Goal: Obtain resource: Download file/media

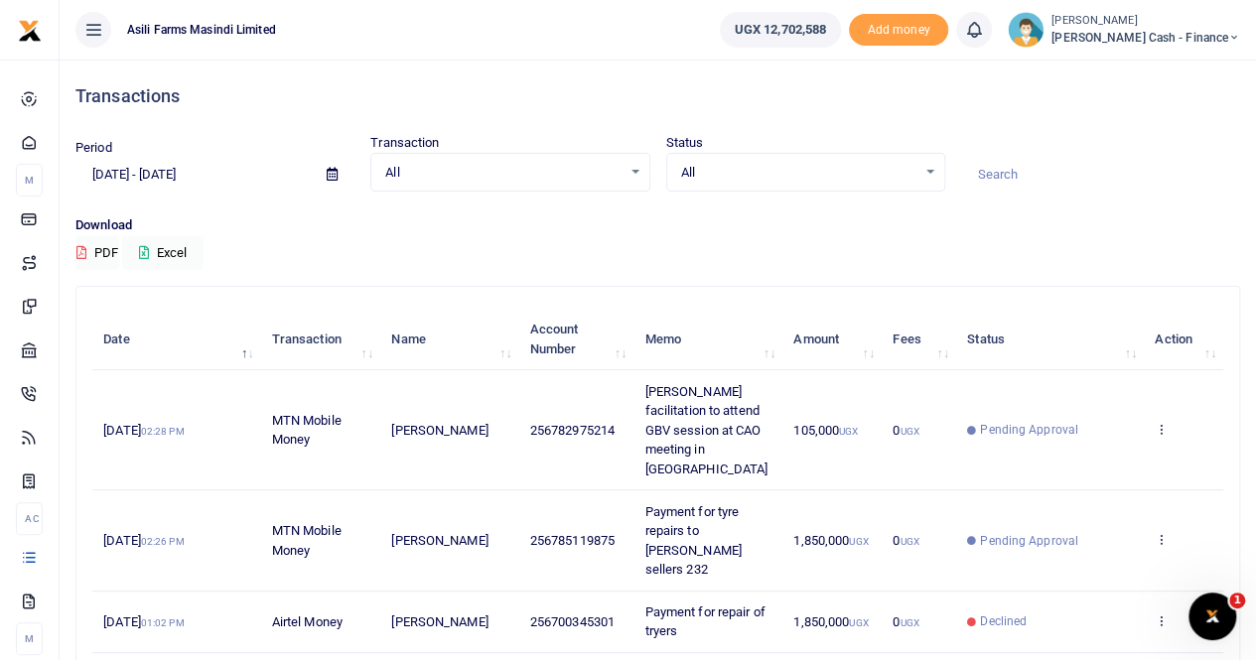
click at [333, 176] on icon at bounding box center [332, 174] width 11 height 13
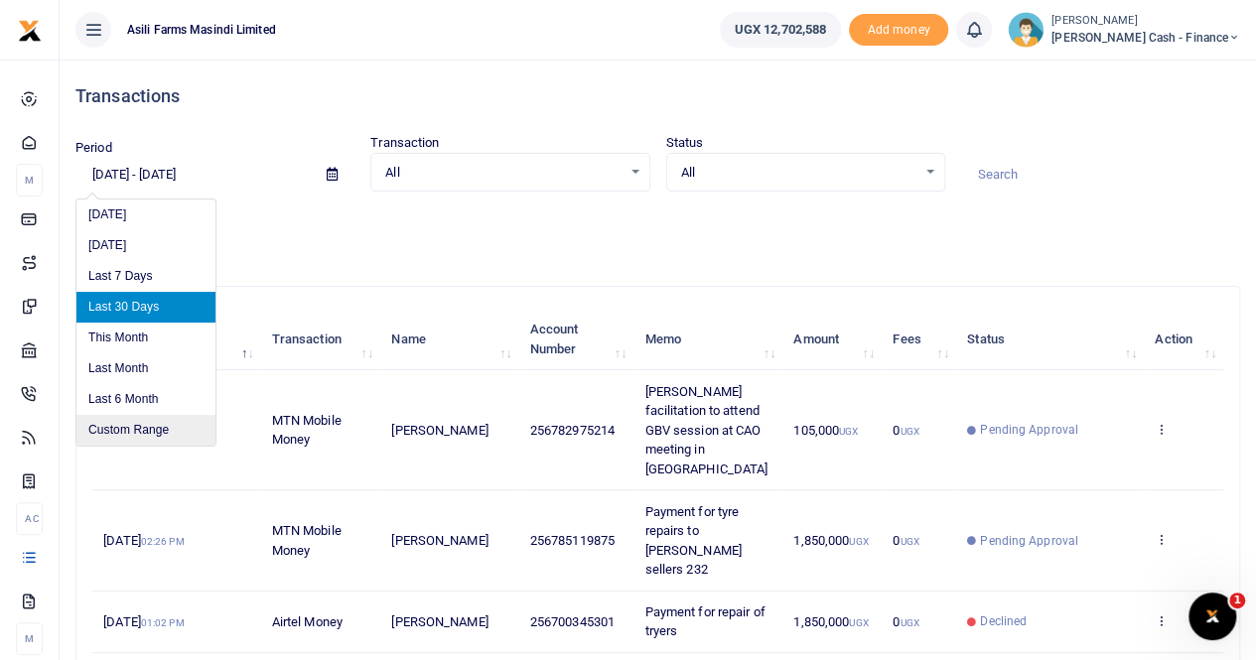
click at [135, 432] on li "Custom Range" at bounding box center [145, 430] width 139 height 31
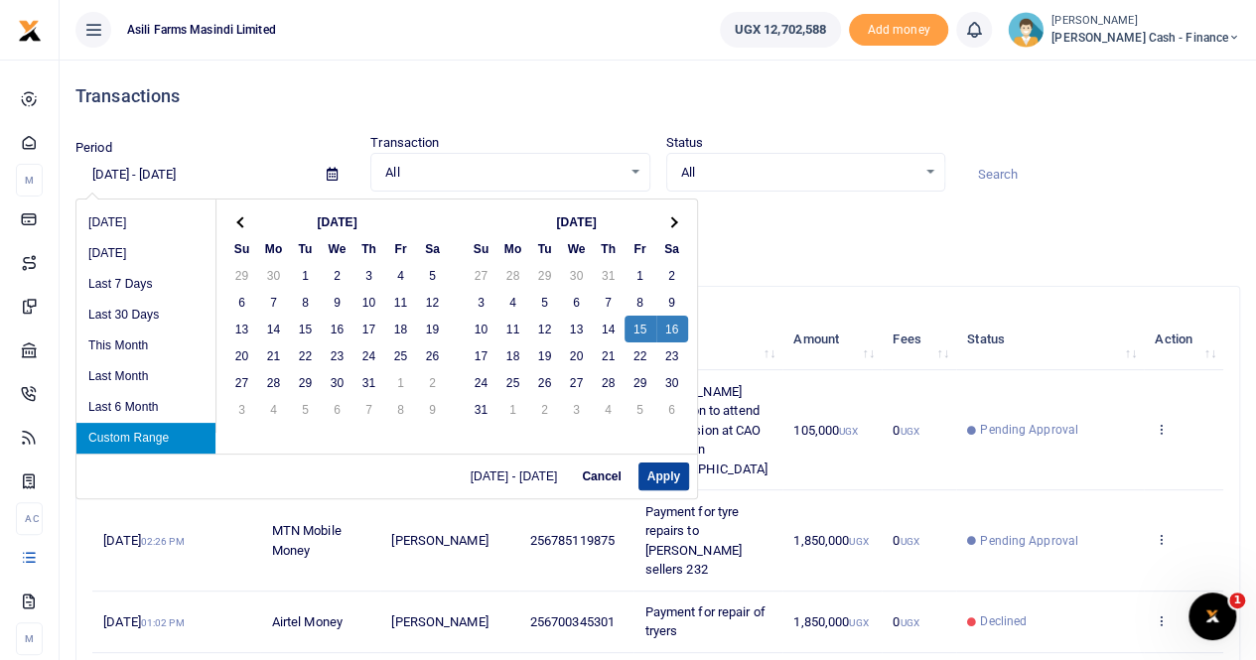
click at [671, 466] on button "Apply" at bounding box center [663, 477] width 51 height 28
type input "[DATE] - [DATE]"
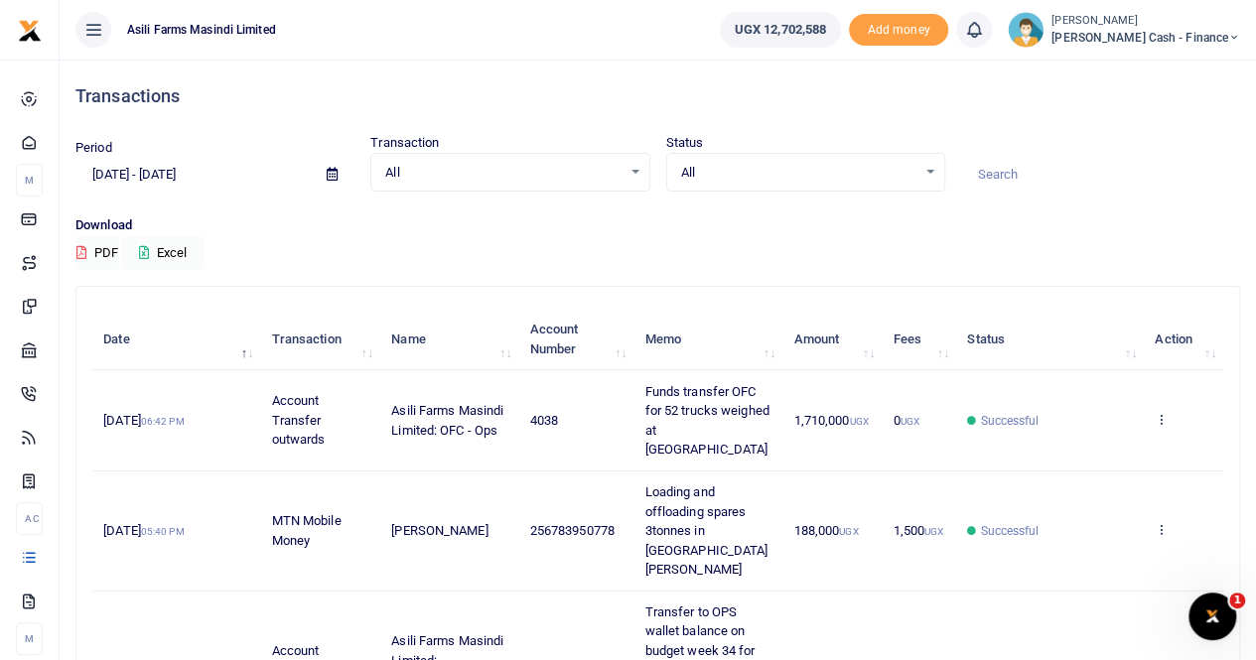
click at [633, 172] on div "All Select an option..." at bounding box center [509, 173] width 277 height 22
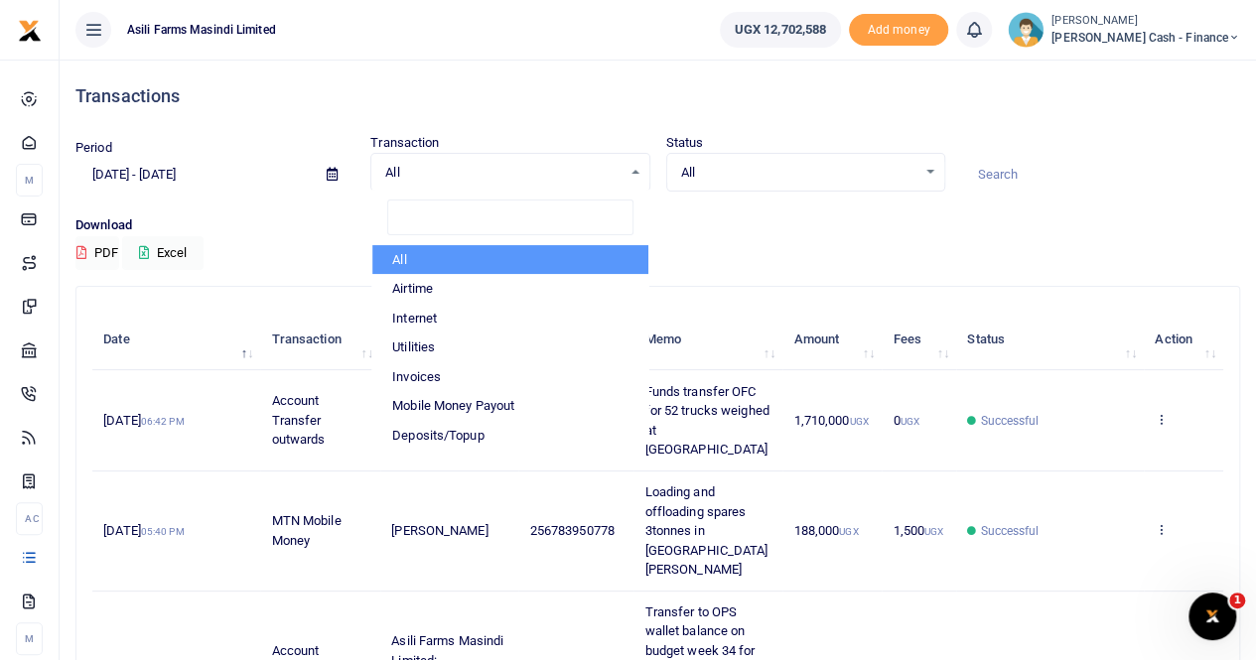
click at [633, 172] on div "All Select an option..." at bounding box center [509, 173] width 277 height 22
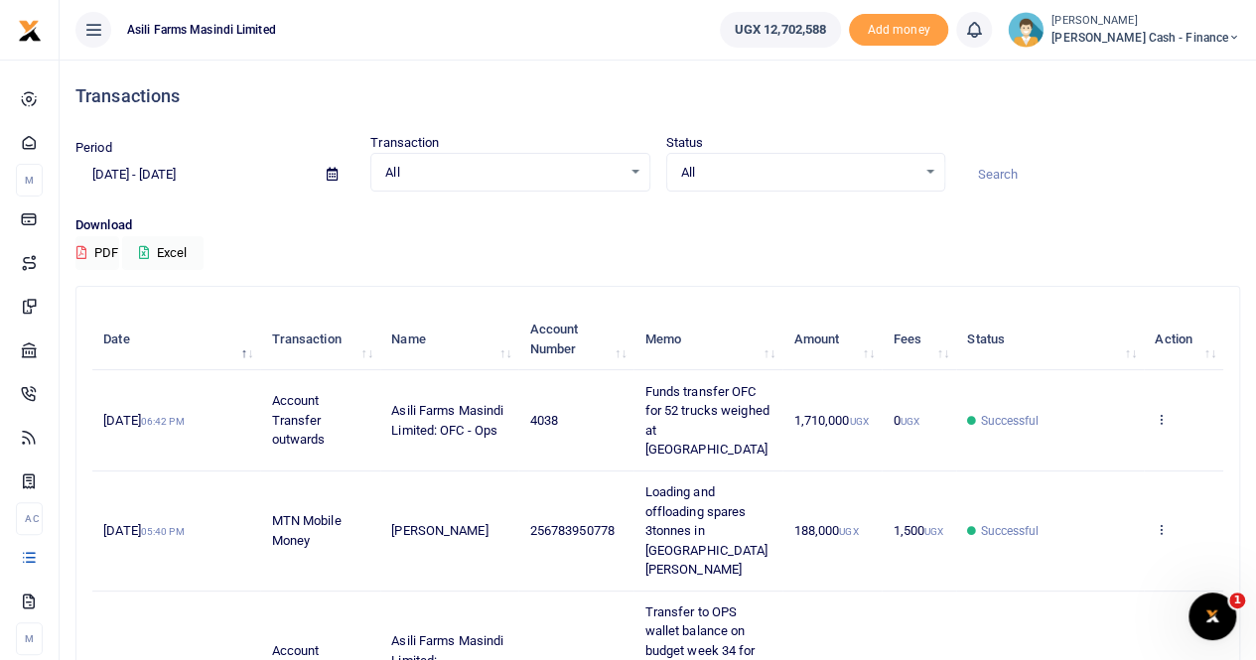
click at [332, 173] on icon at bounding box center [332, 174] width 11 height 13
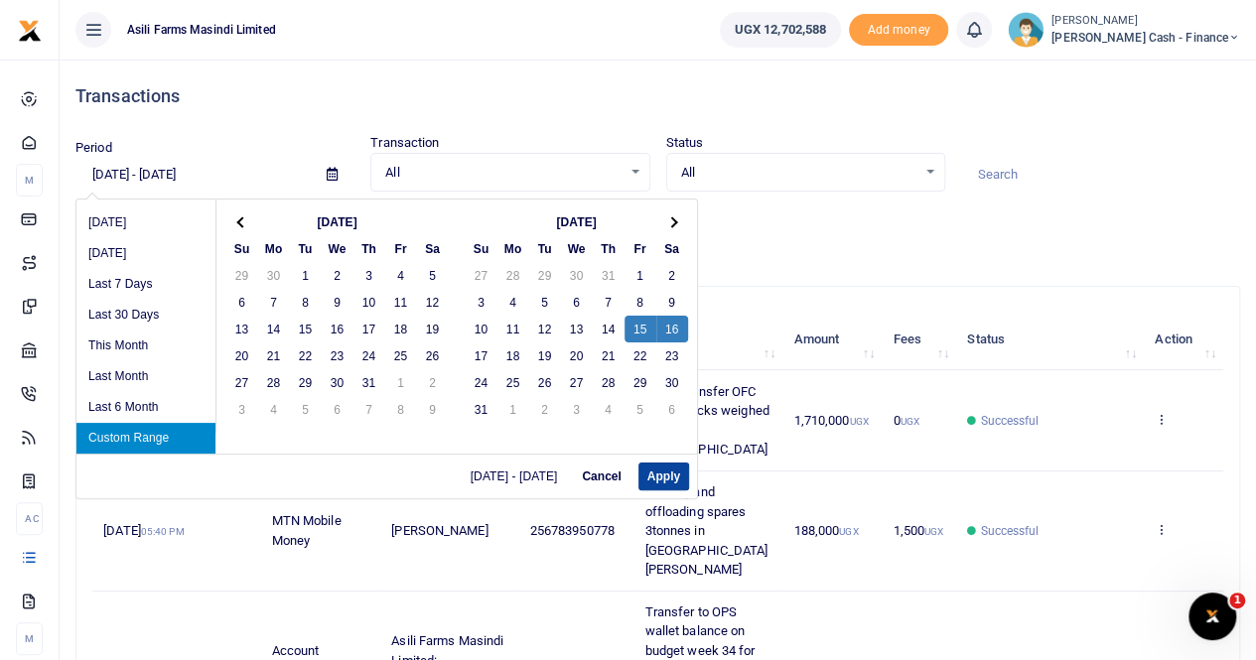
click at [661, 469] on button "Apply" at bounding box center [663, 477] width 51 height 28
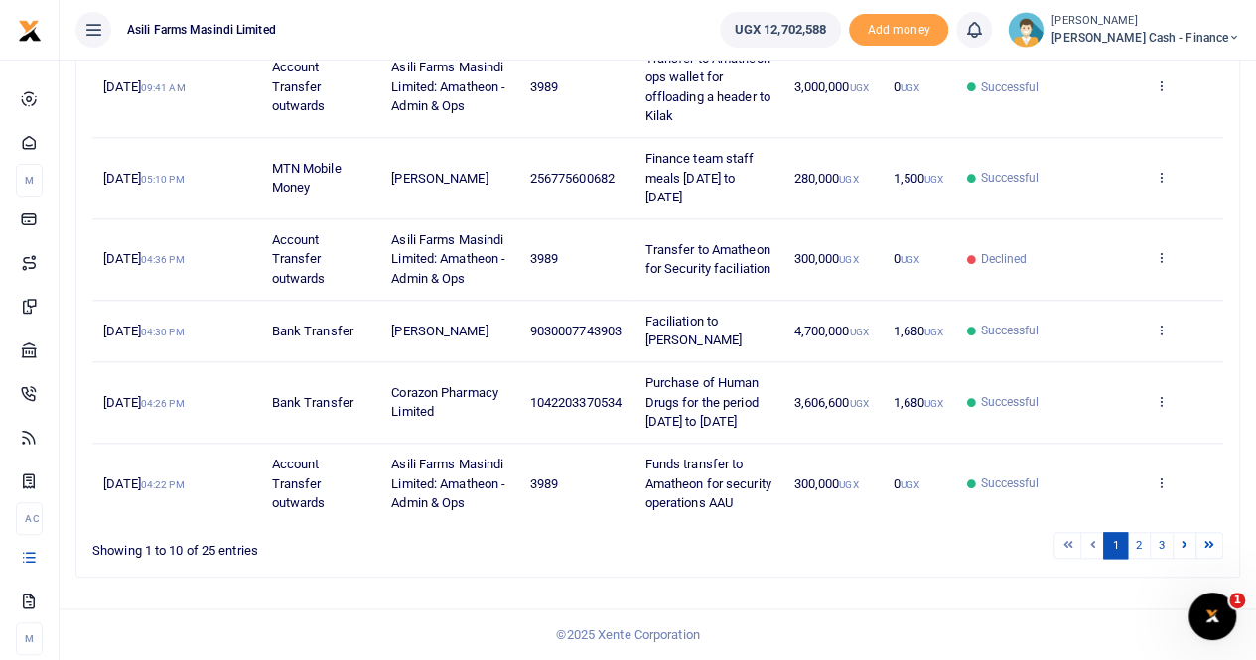
scroll to position [828, 0]
click at [1138, 545] on link "2" at bounding box center [1139, 544] width 24 height 27
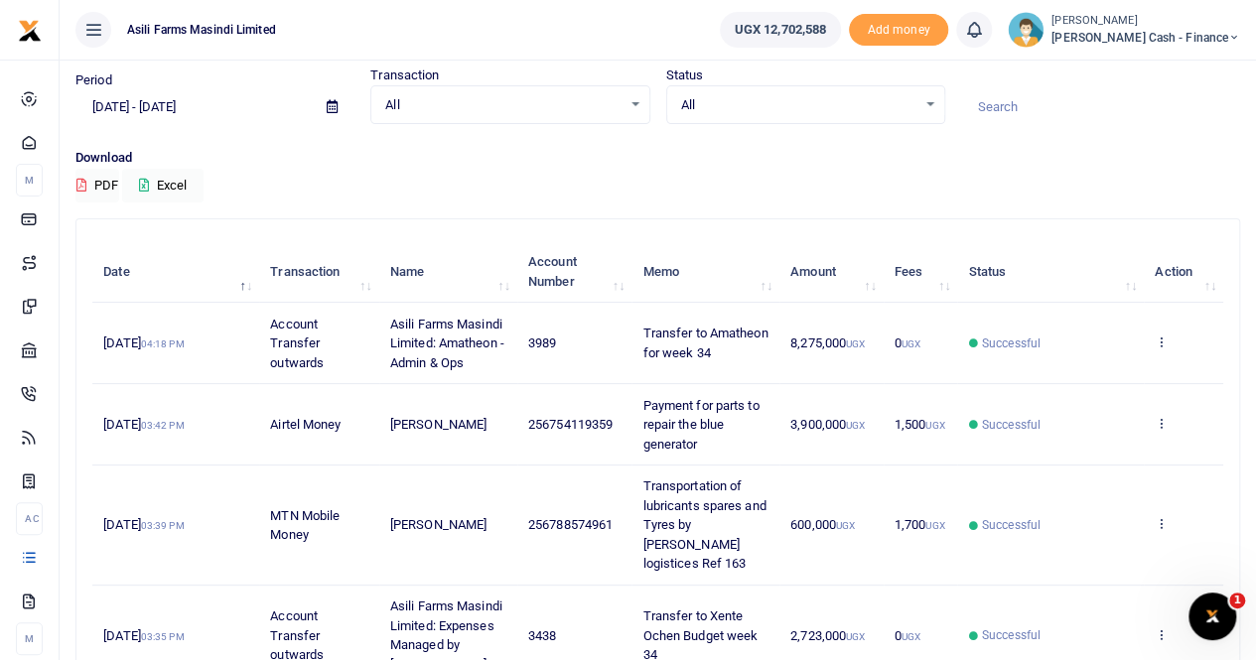
scroll to position [99, 0]
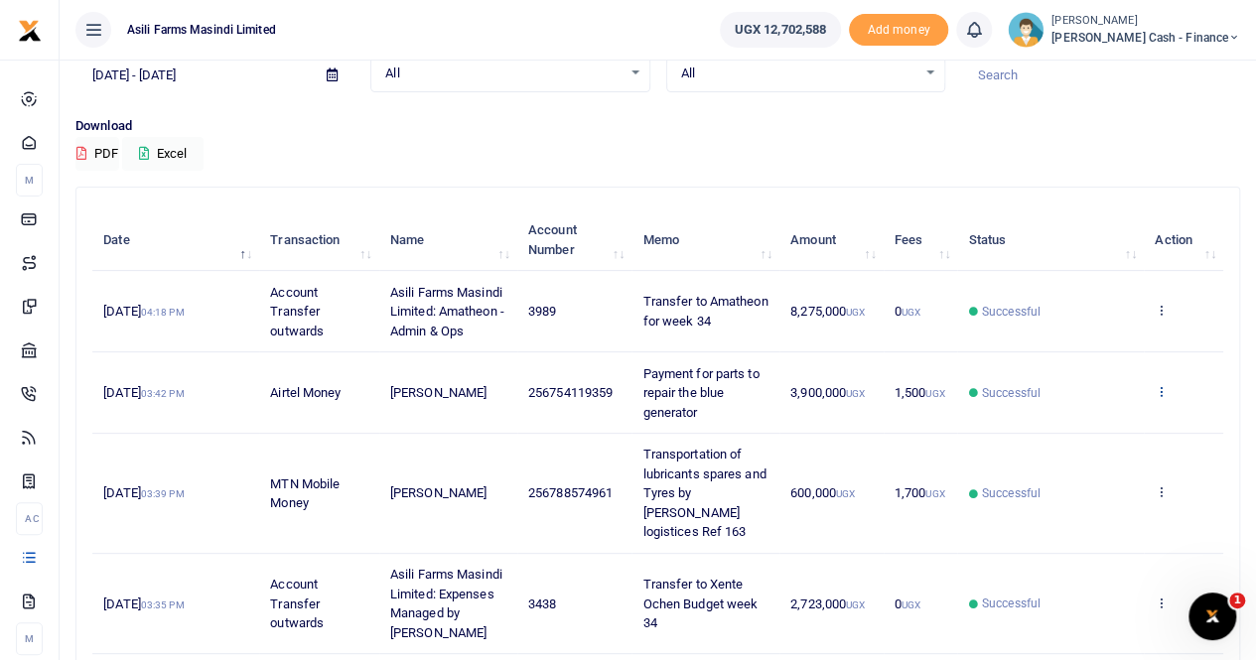
click at [1160, 386] on icon at bounding box center [1160, 391] width 13 height 14
click at [1083, 422] on link "View details" at bounding box center [1088, 424] width 157 height 28
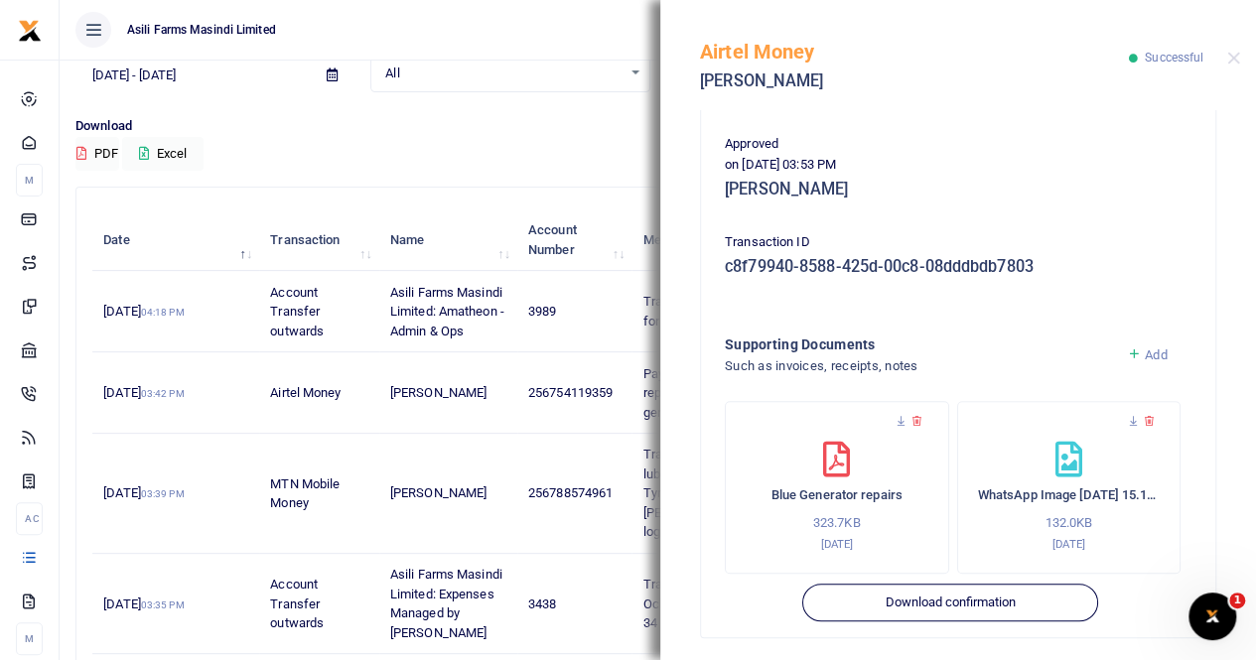
scroll to position [478, 0]
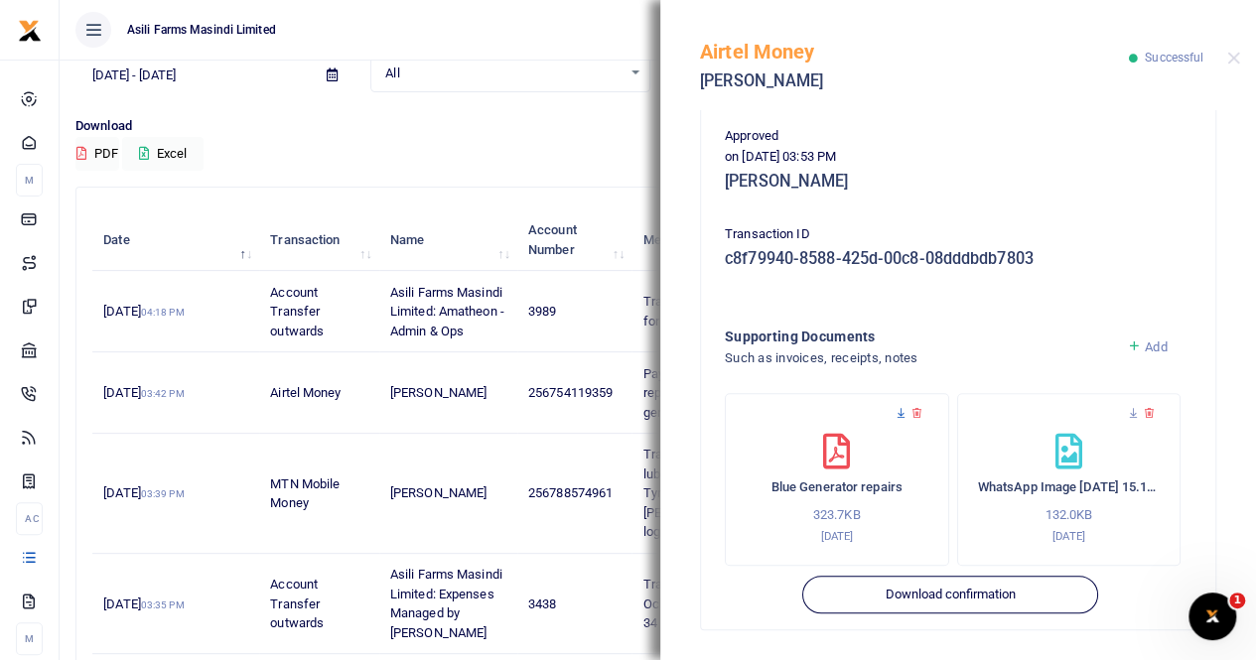
click at [900, 412] on icon at bounding box center [900, 413] width 13 height 13
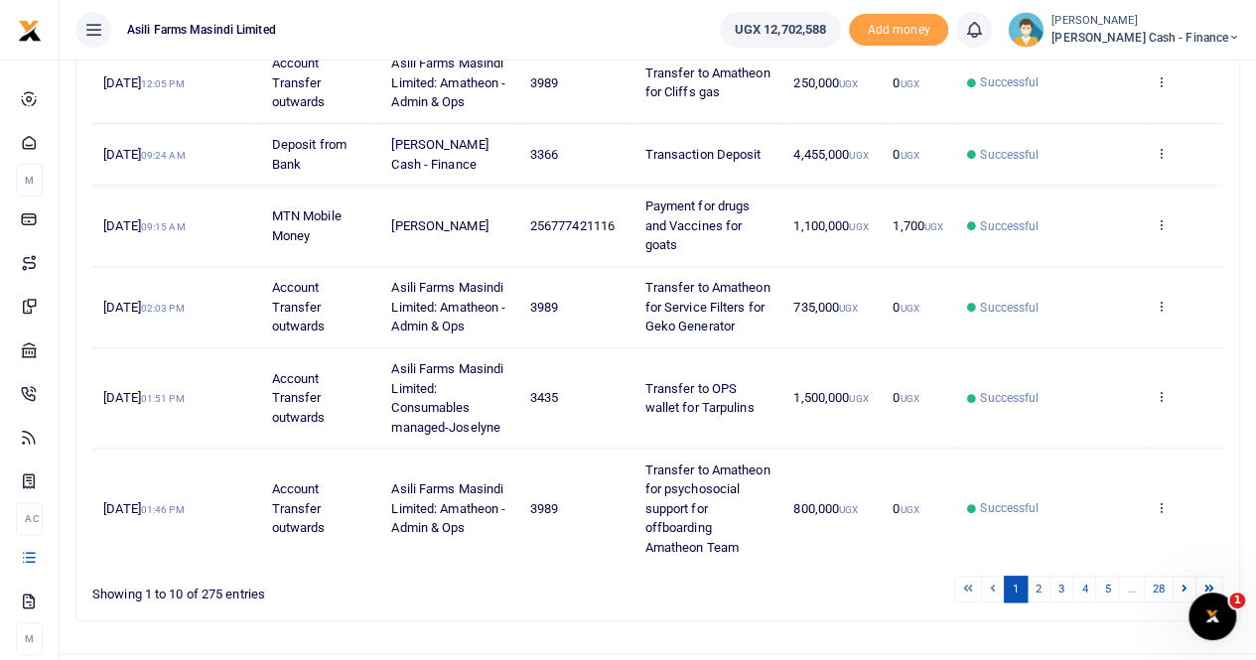
scroll to position [750, 0]
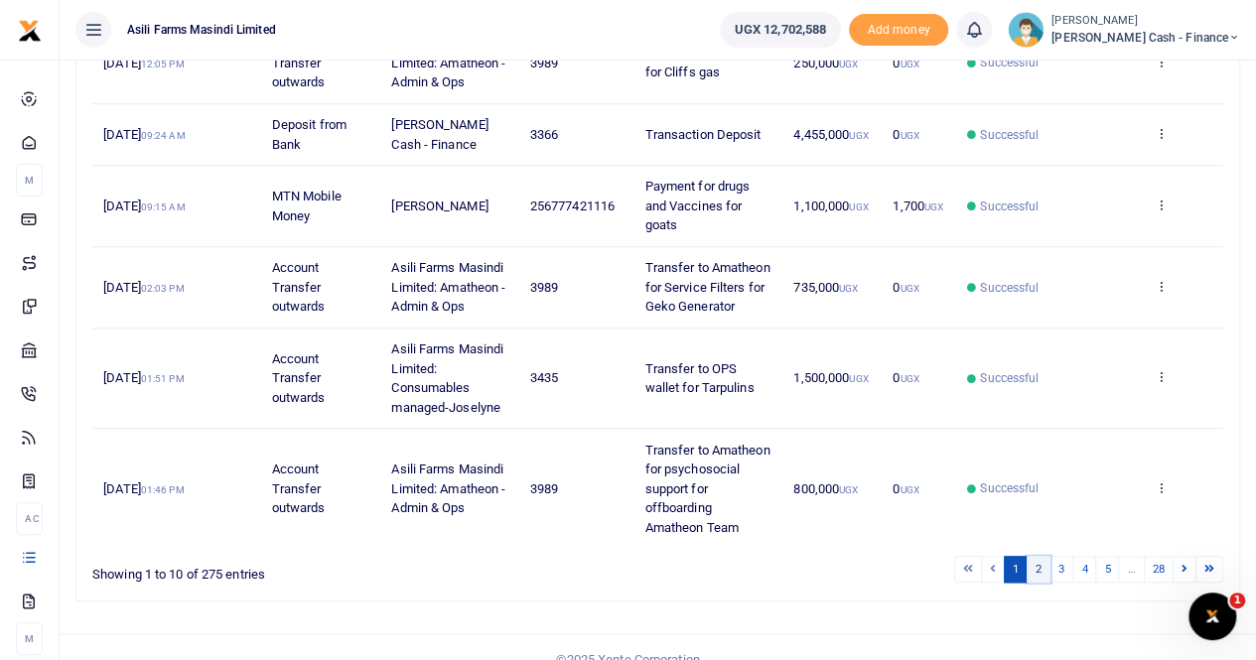
click at [1043, 556] on link "2" at bounding box center [1038, 569] width 24 height 27
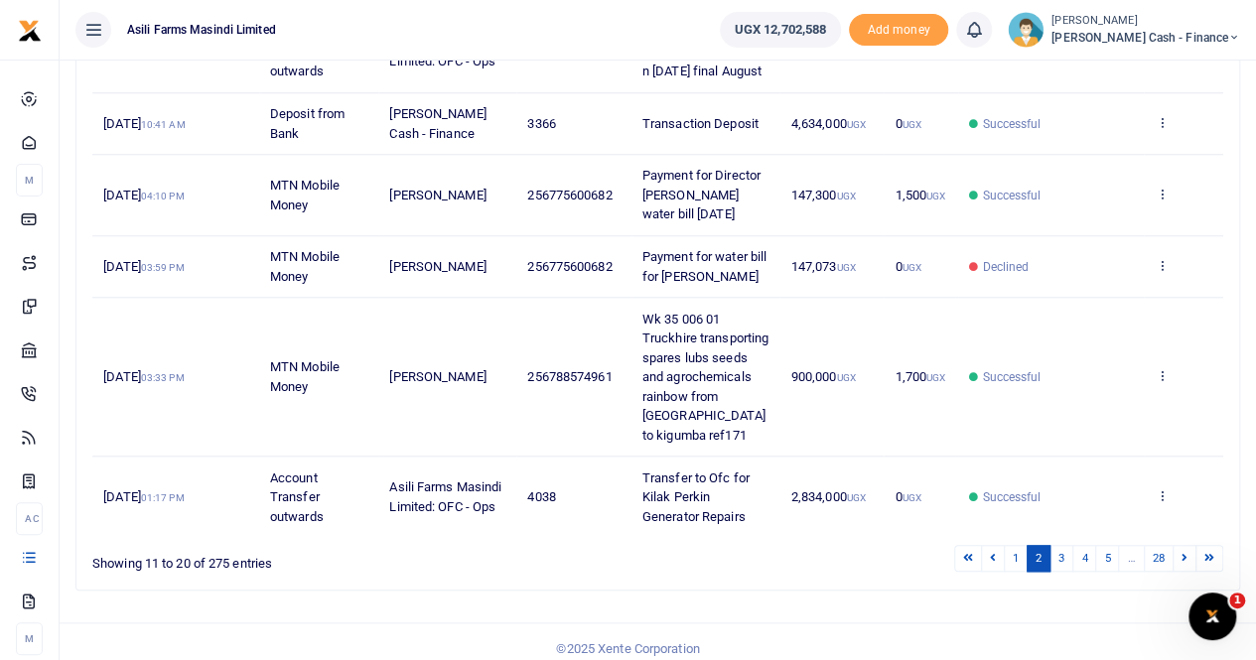
scroll to position [905, 0]
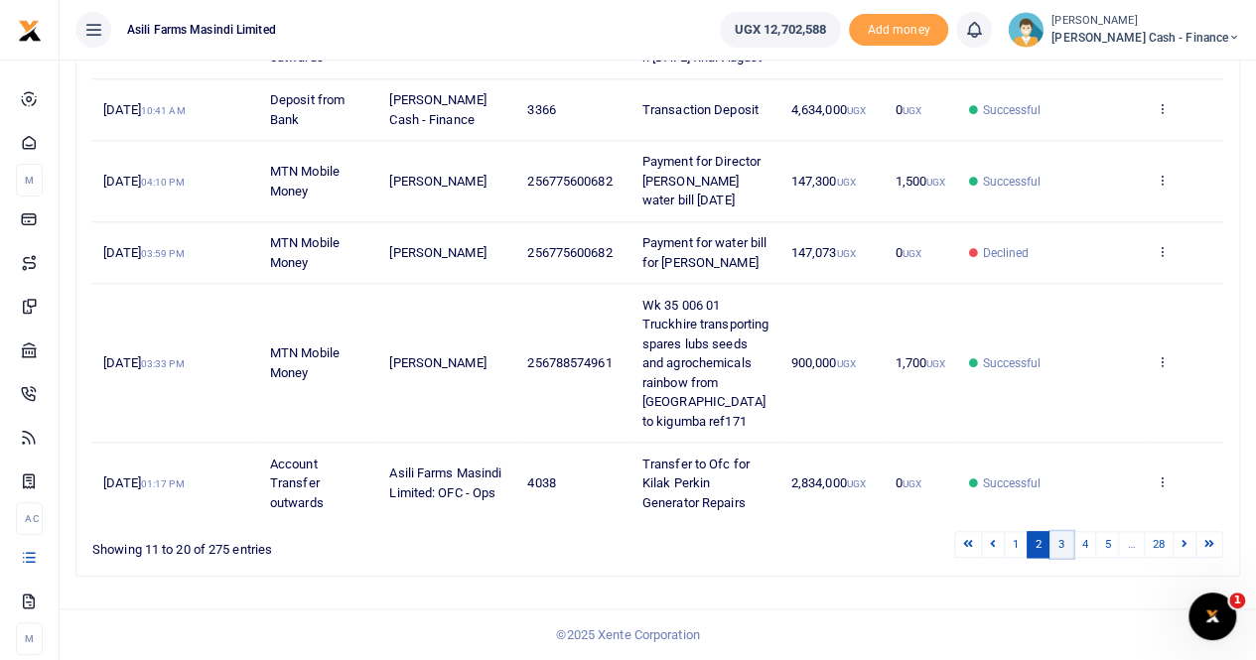
click at [1070, 541] on link "3" at bounding box center [1061, 544] width 24 height 27
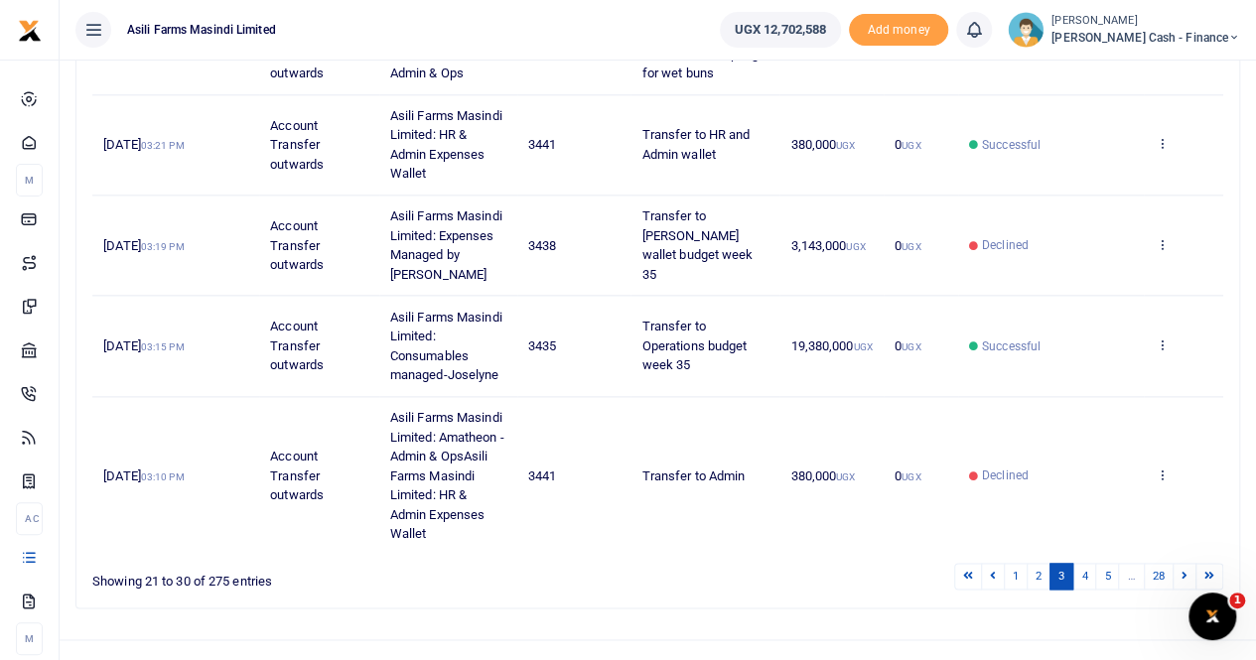
scroll to position [1156, 0]
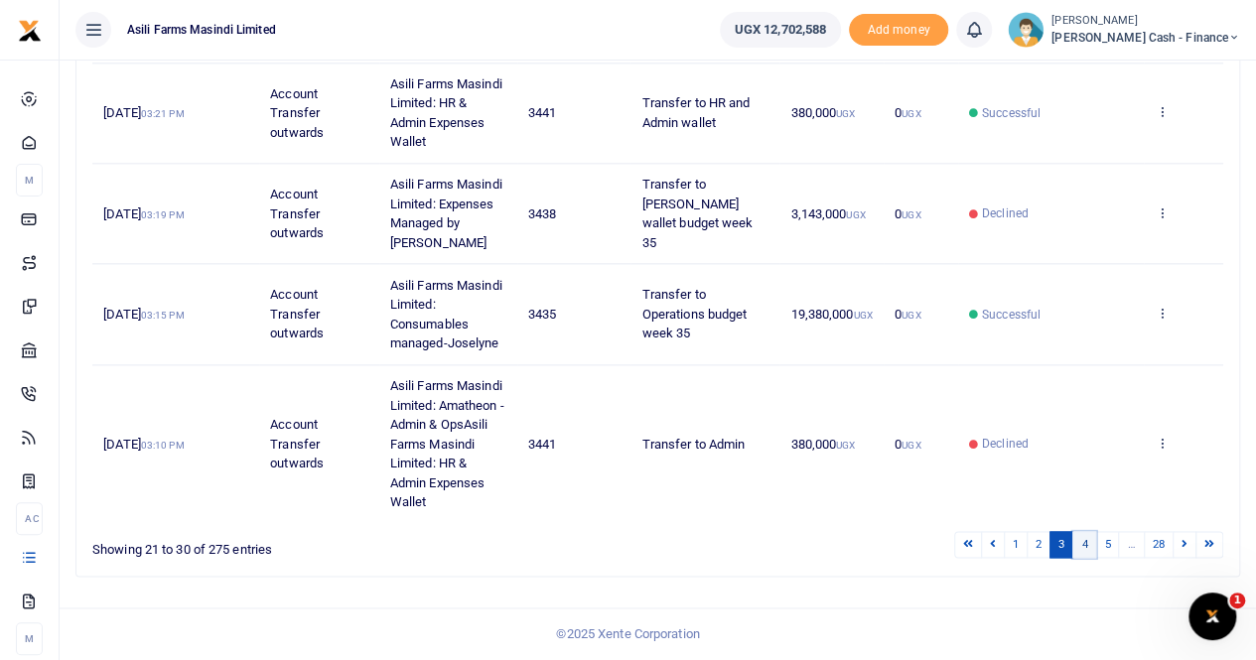
click at [1088, 552] on link "4" at bounding box center [1084, 544] width 24 height 27
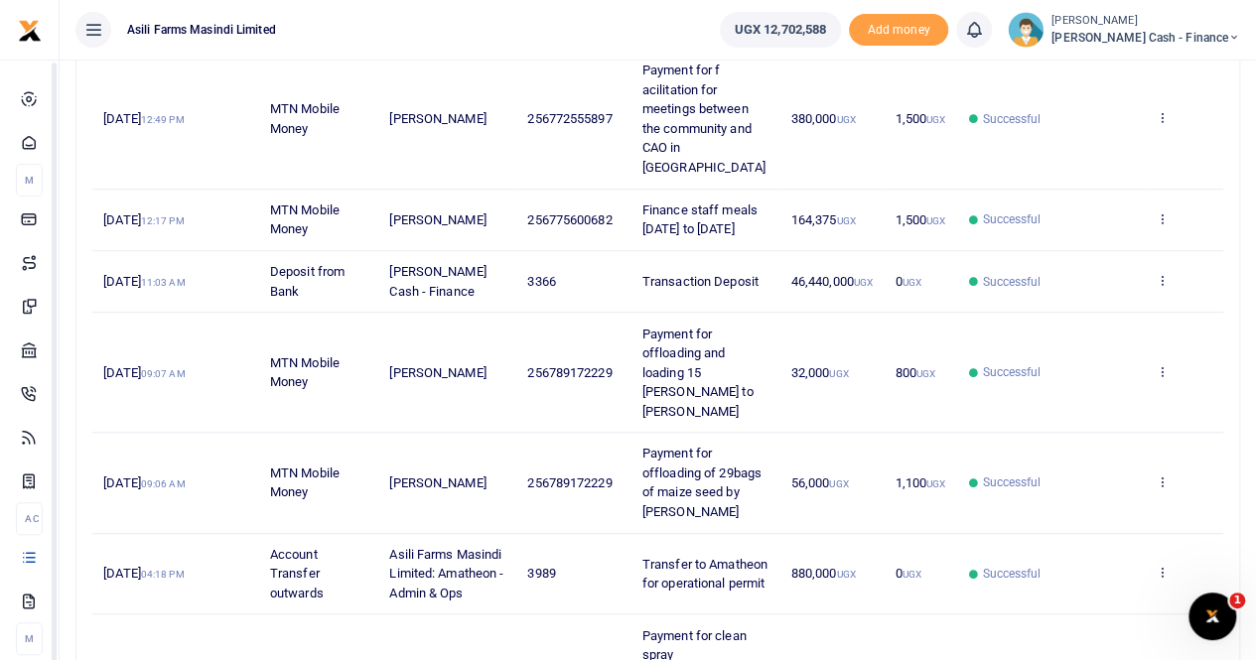
scroll to position [847, 0]
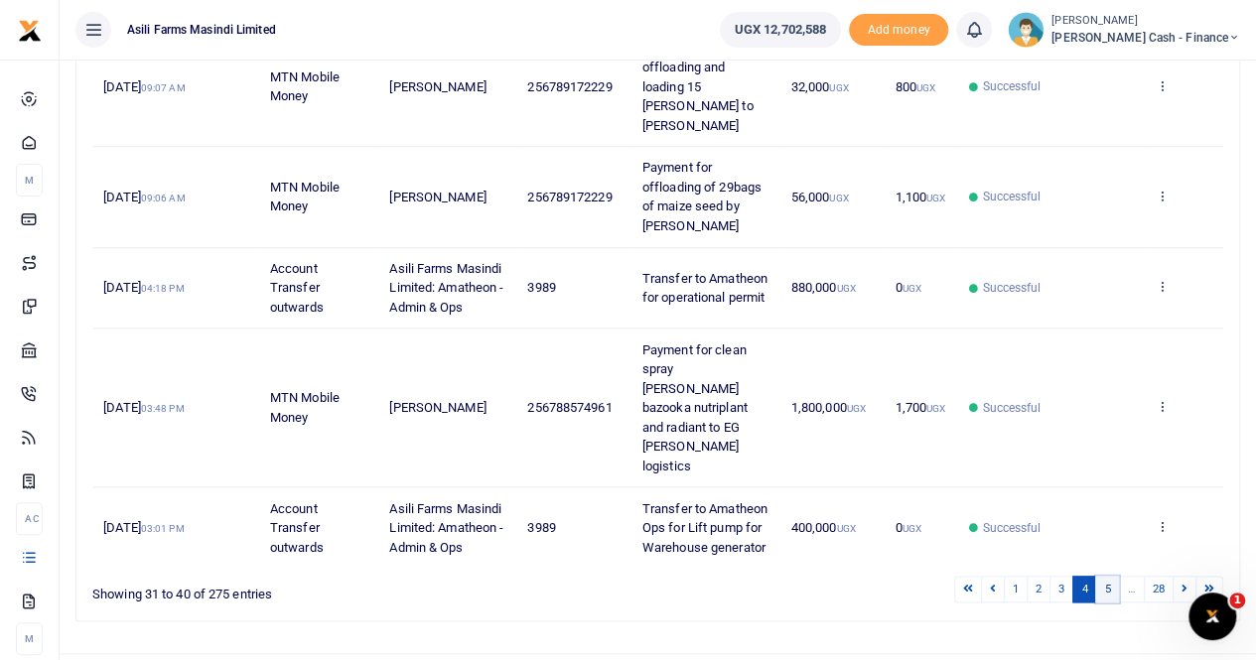
click at [1113, 576] on link "5" at bounding box center [1107, 589] width 24 height 27
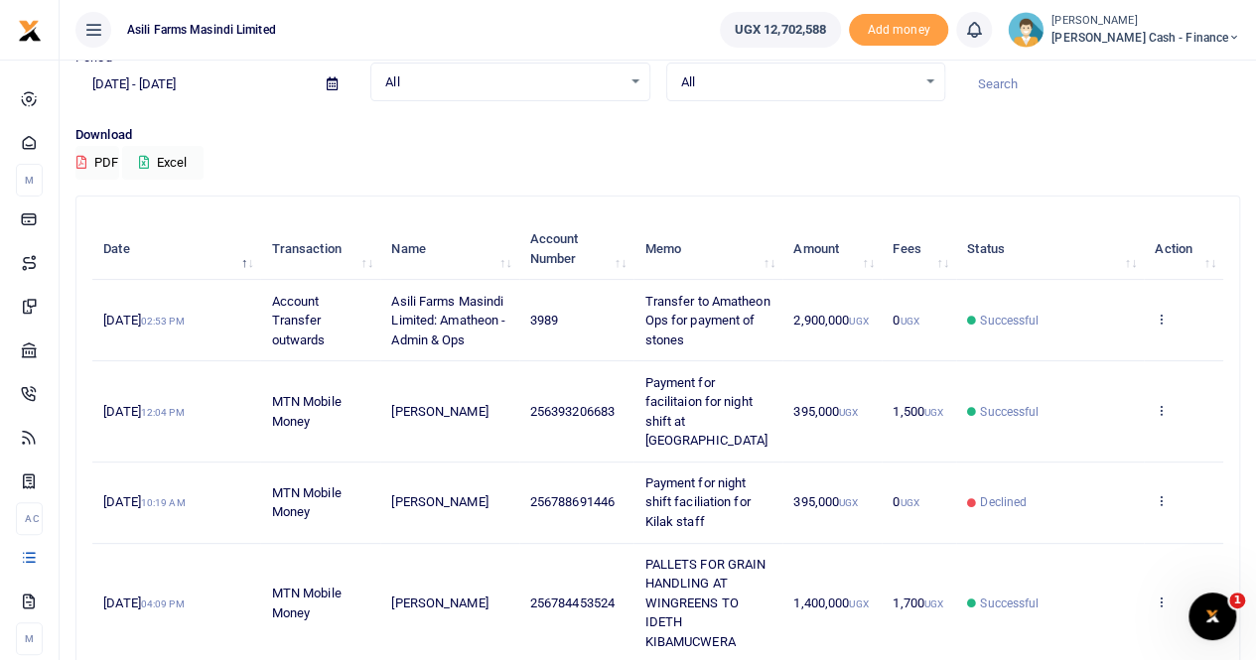
scroll to position [0, 0]
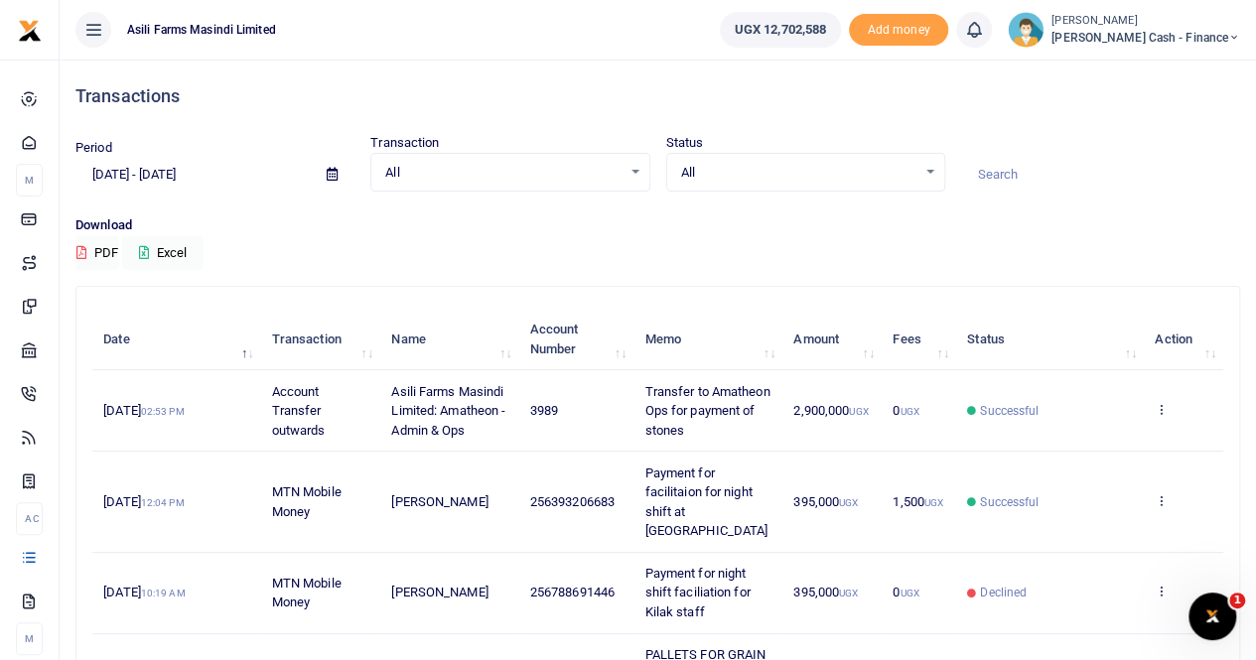
click at [332, 176] on icon at bounding box center [332, 174] width 11 height 13
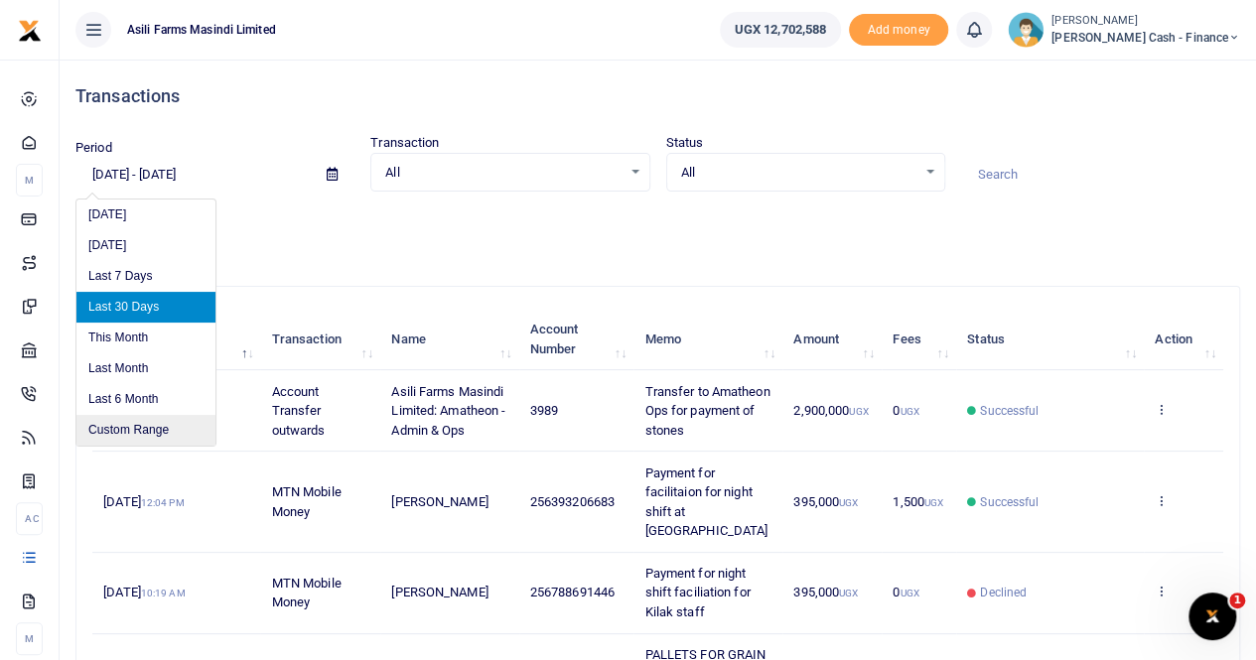
click at [139, 425] on li "Custom Range" at bounding box center [145, 430] width 139 height 31
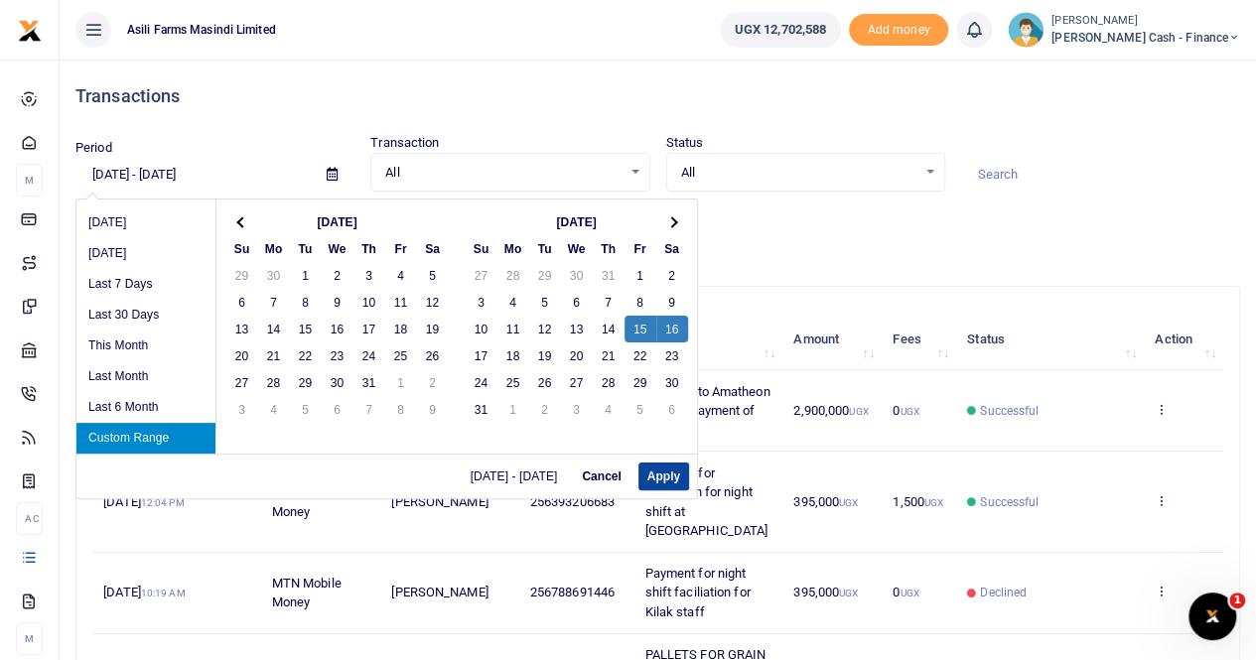
click at [663, 478] on button "Apply" at bounding box center [663, 477] width 51 height 28
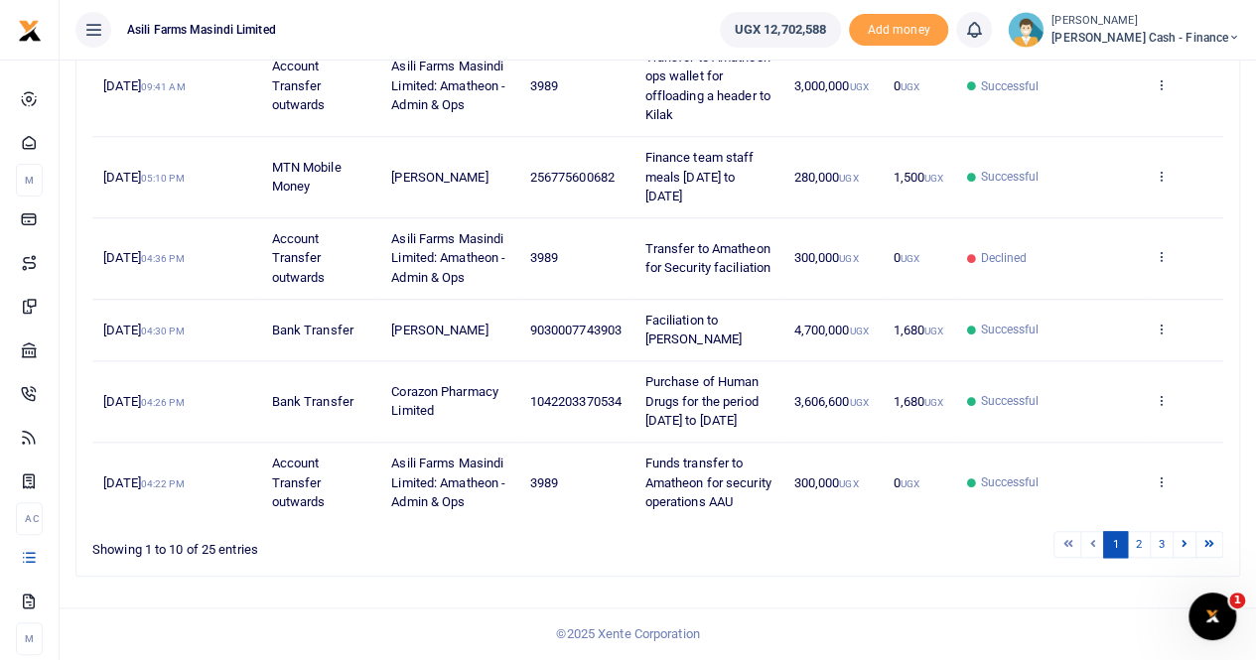
scroll to position [828, 0]
click at [1138, 545] on link "2" at bounding box center [1139, 544] width 24 height 27
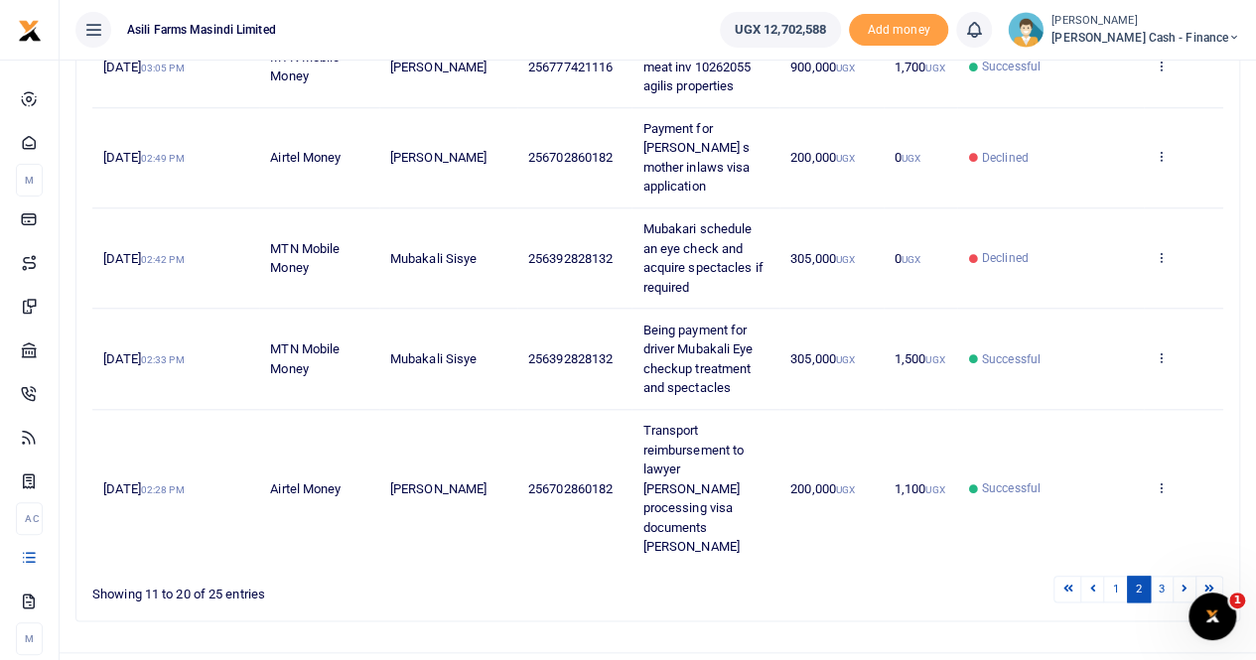
scroll to position [332, 0]
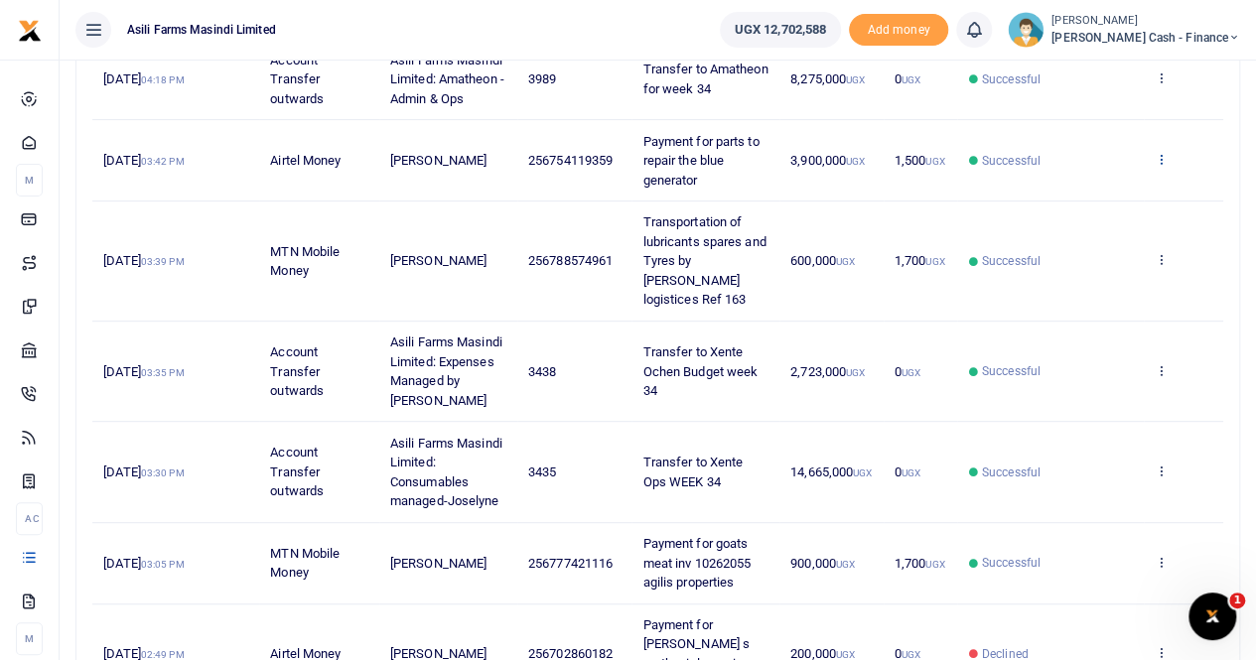
click at [1163, 156] on icon at bounding box center [1160, 159] width 13 height 14
click at [1116, 196] on link "View details" at bounding box center [1088, 192] width 157 height 28
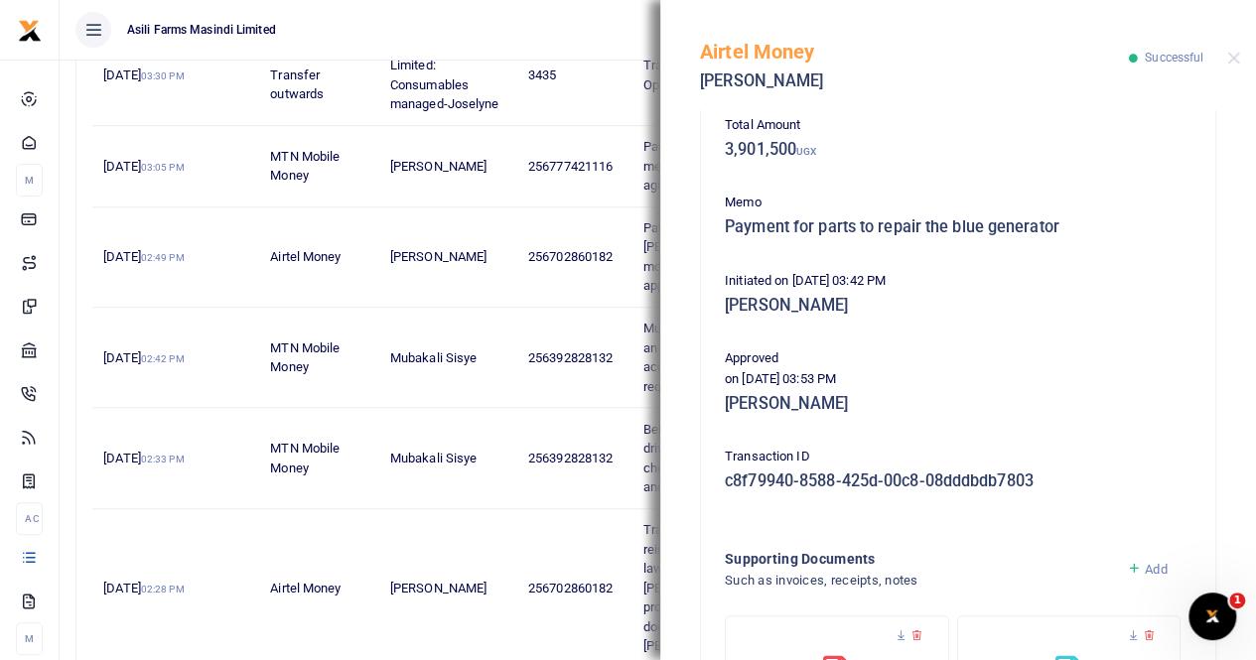
scroll to position [478, 0]
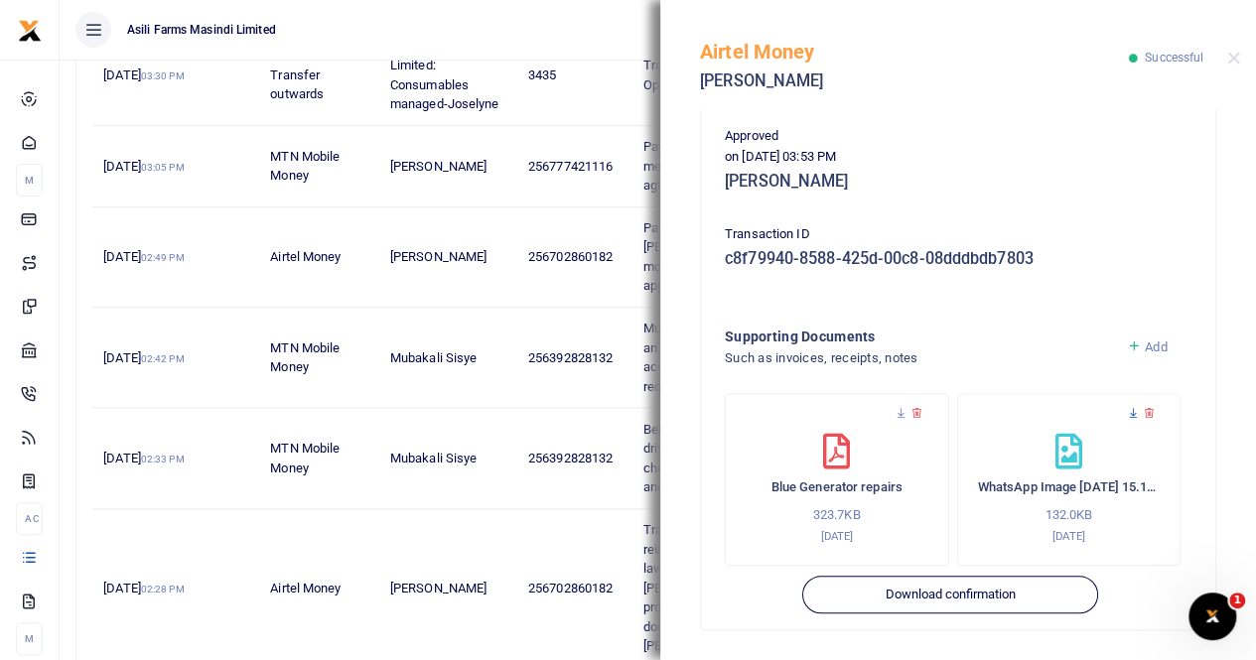
click at [1127, 418] on icon at bounding box center [1133, 413] width 13 height 13
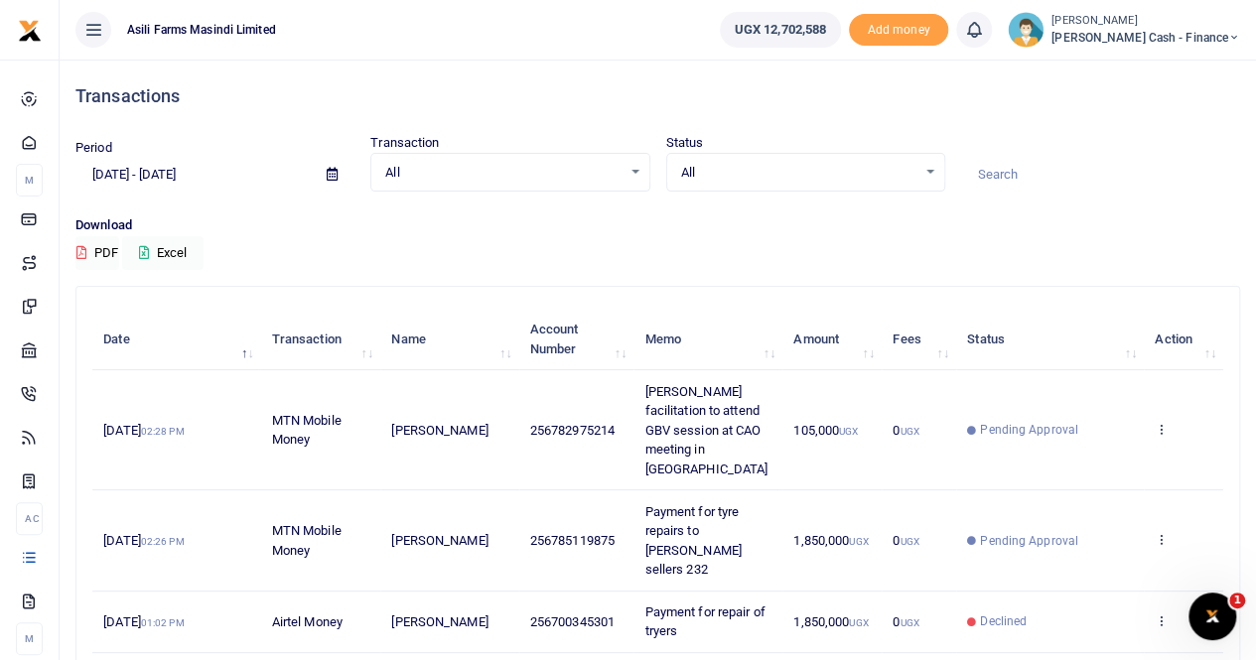
click at [330, 174] on icon at bounding box center [332, 174] width 11 height 13
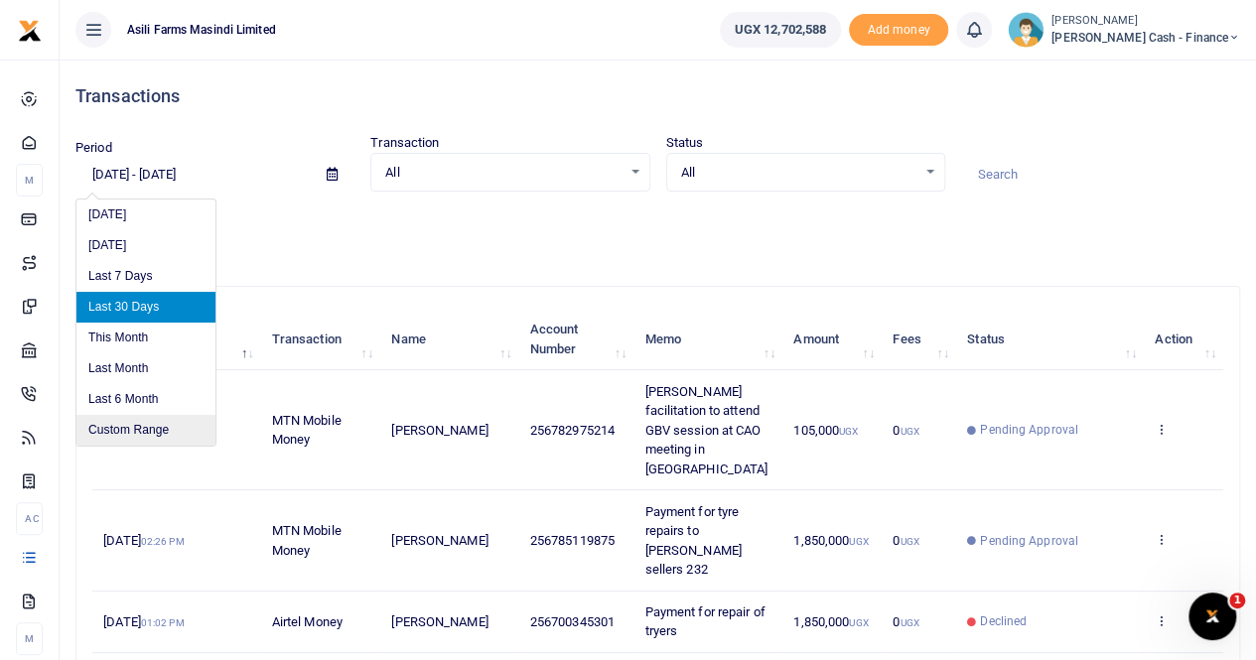
click at [138, 423] on li "Custom Range" at bounding box center [145, 430] width 139 height 31
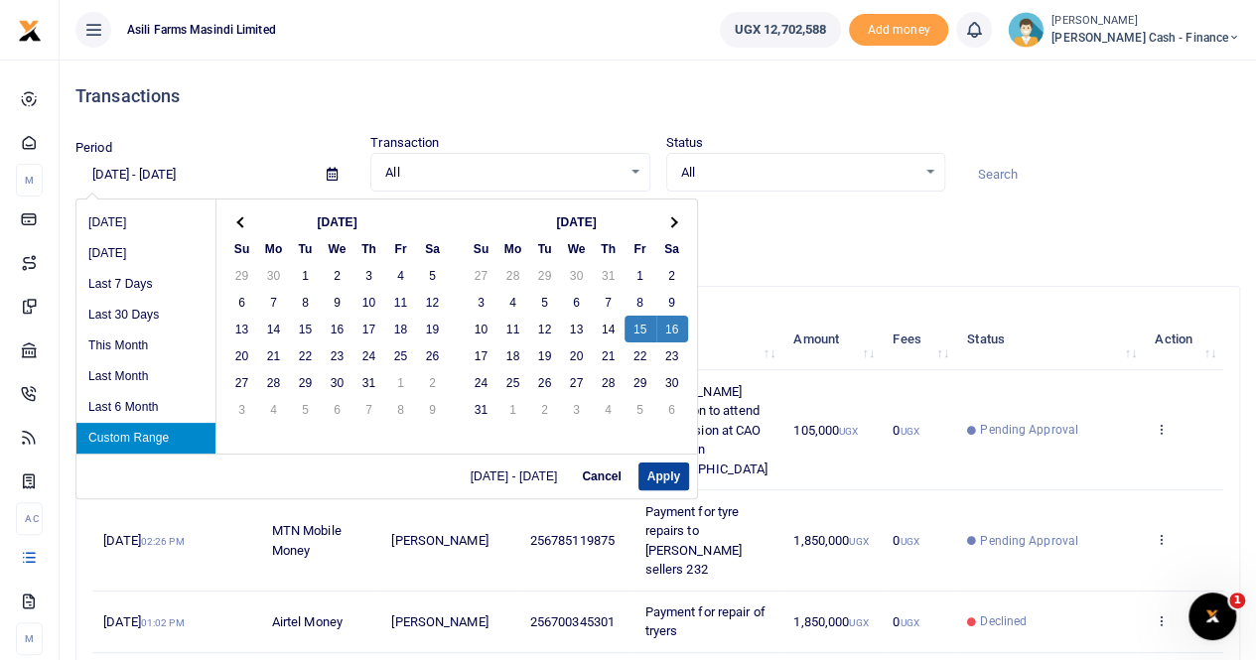
drag, startPoint x: 654, startPoint y: 473, endPoint x: 671, endPoint y: 468, distance: 17.9
click at [655, 473] on button "Apply" at bounding box center [663, 477] width 51 height 28
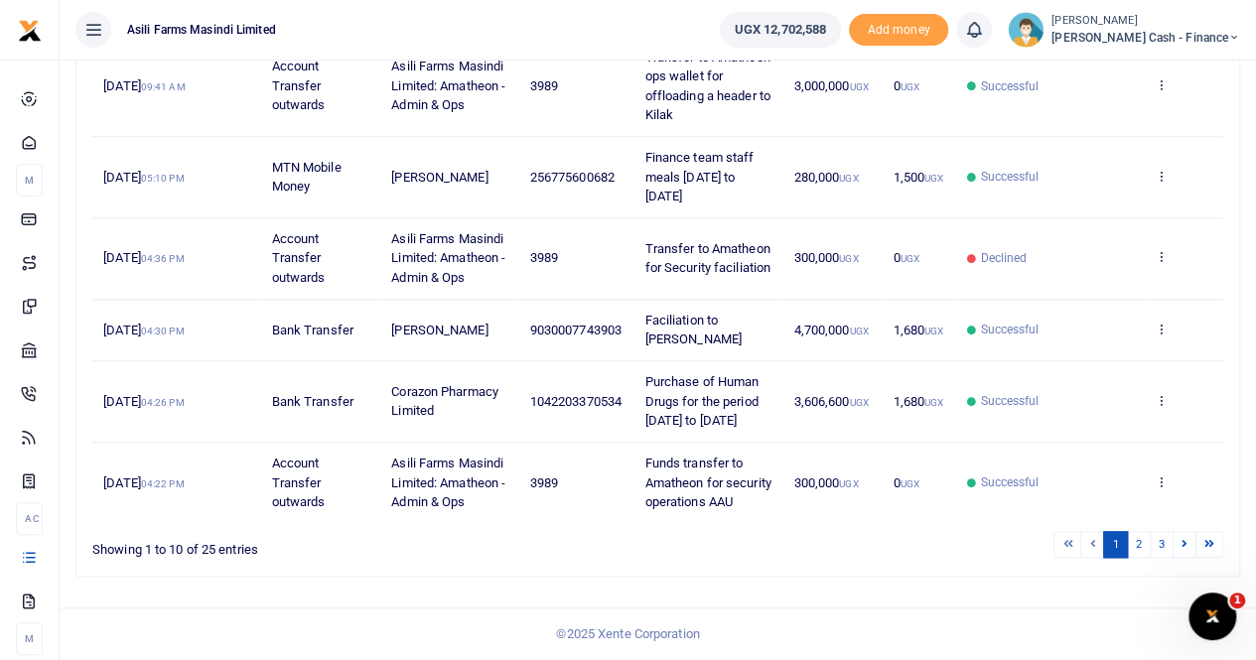
scroll to position [828, 0]
click at [1141, 547] on link "2" at bounding box center [1139, 544] width 24 height 27
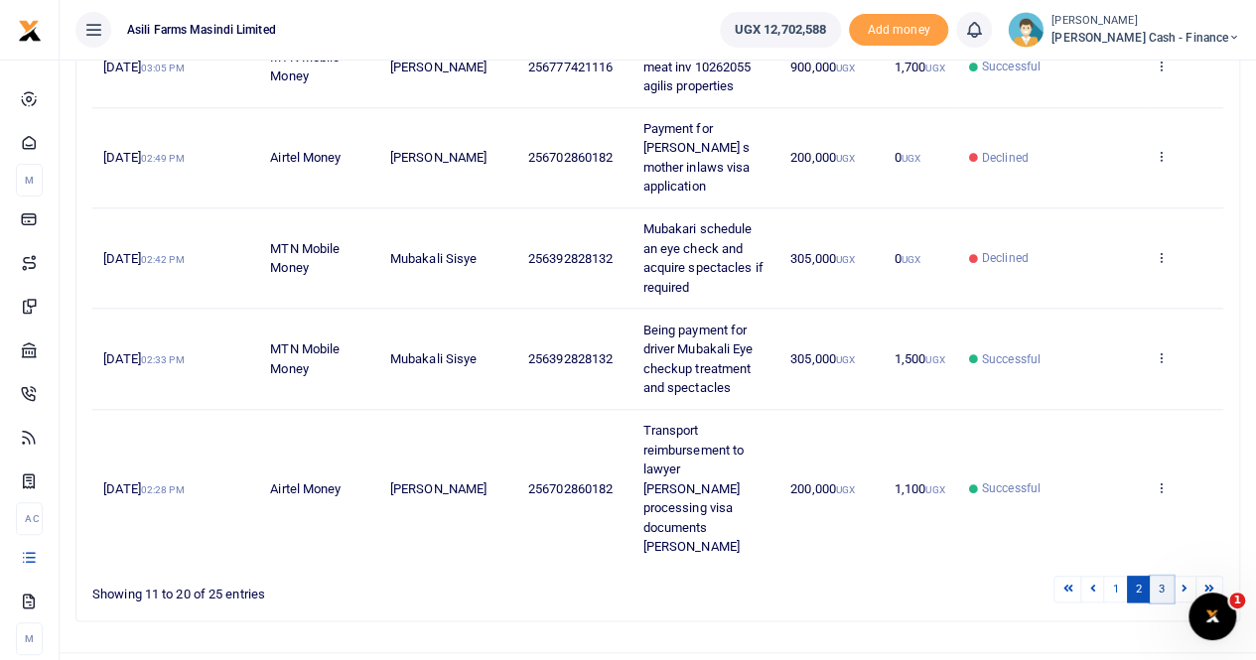
click at [1161, 576] on link "3" at bounding box center [1161, 589] width 24 height 27
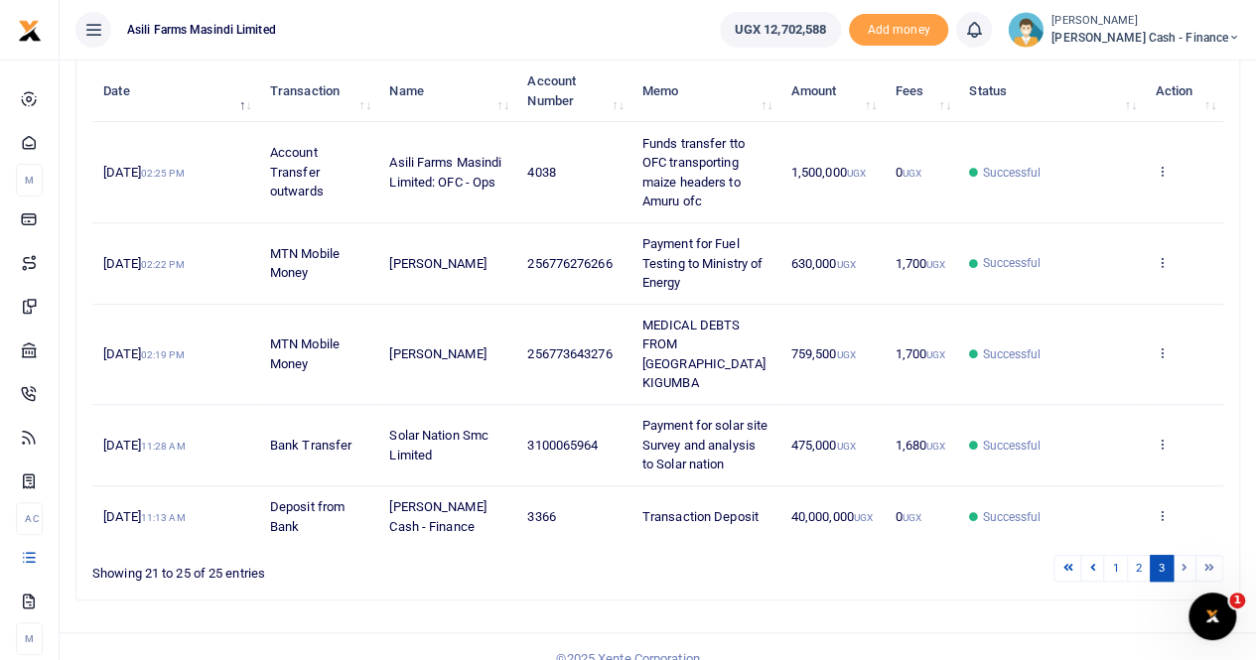
scroll to position [268, 0]
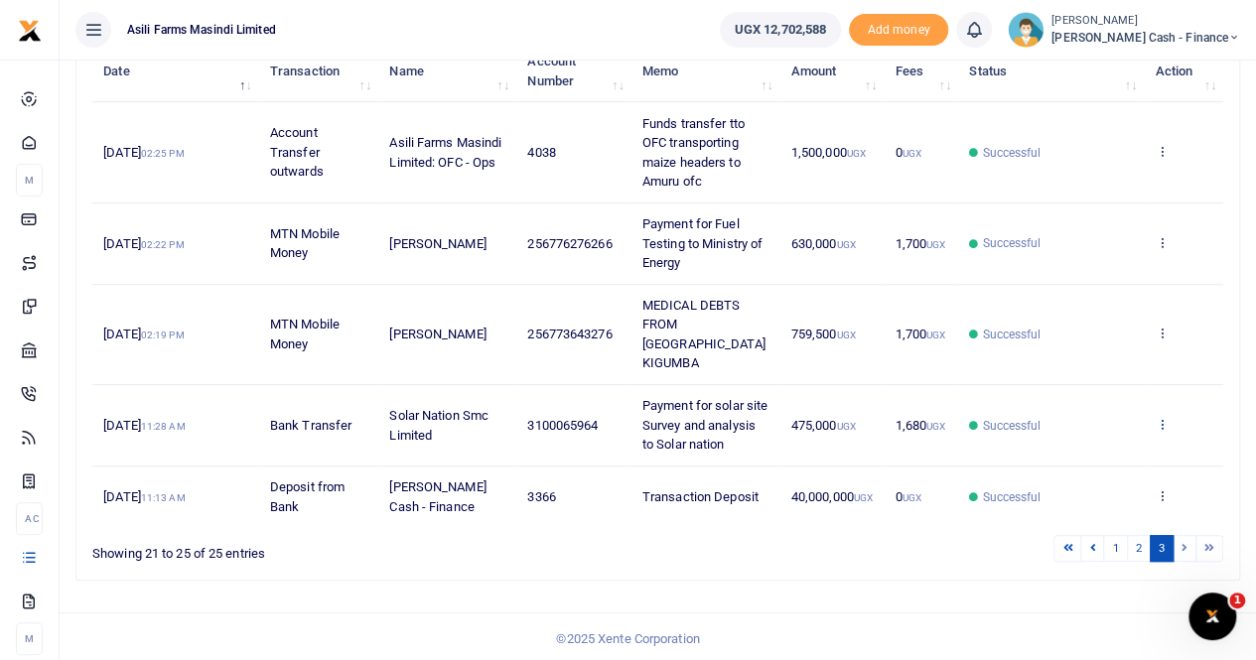
click at [1157, 417] on icon at bounding box center [1160, 424] width 13 height 14
click at [1058, 444] on link "View details" at bounding box center [1088, 447] width 157 height 28
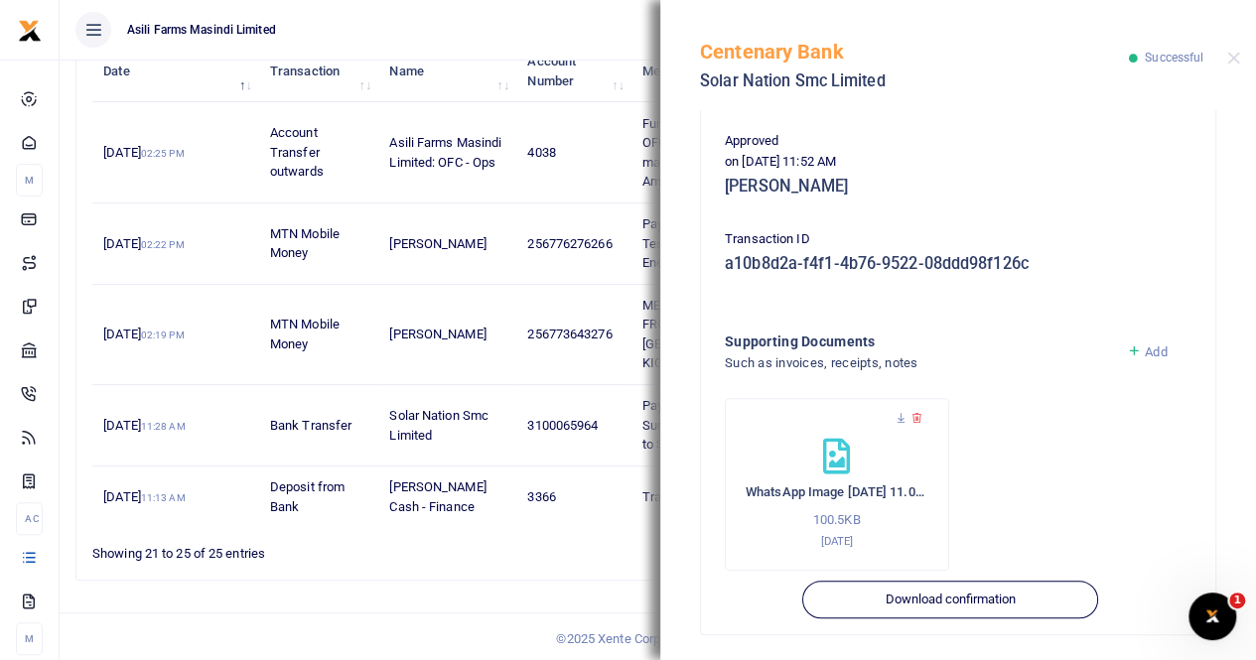
scroll to position [478, 0]
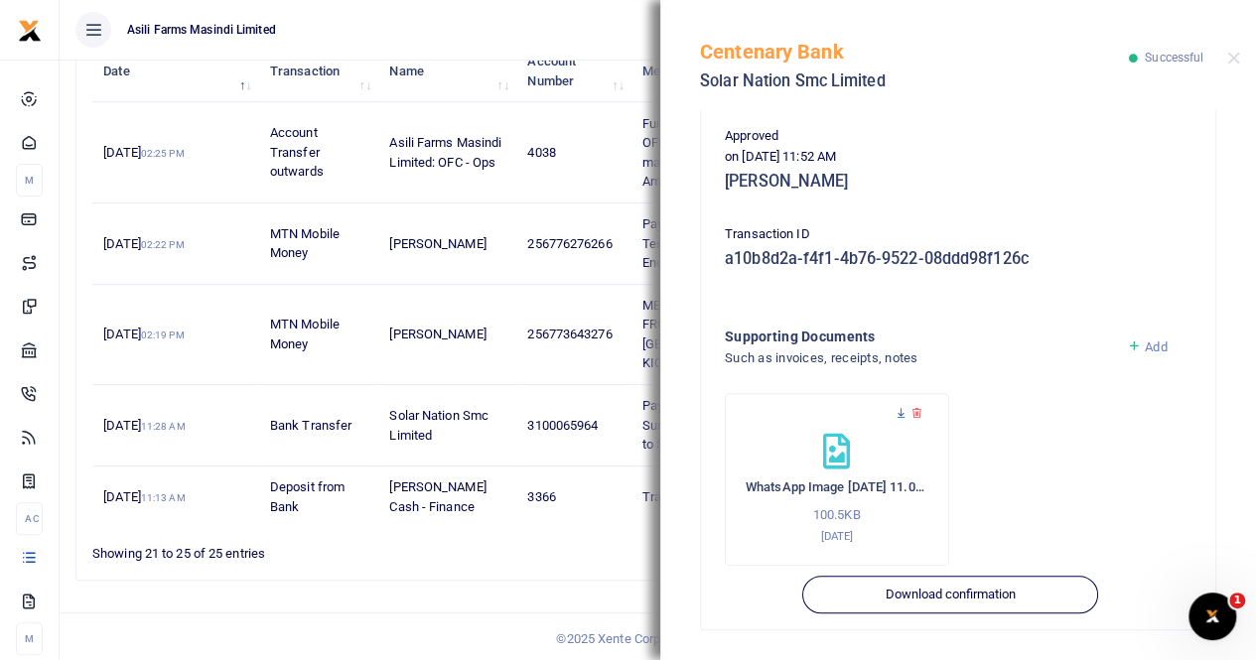
click at [904, 414] on icon at bounding box center [900, 413] width 13 height 13
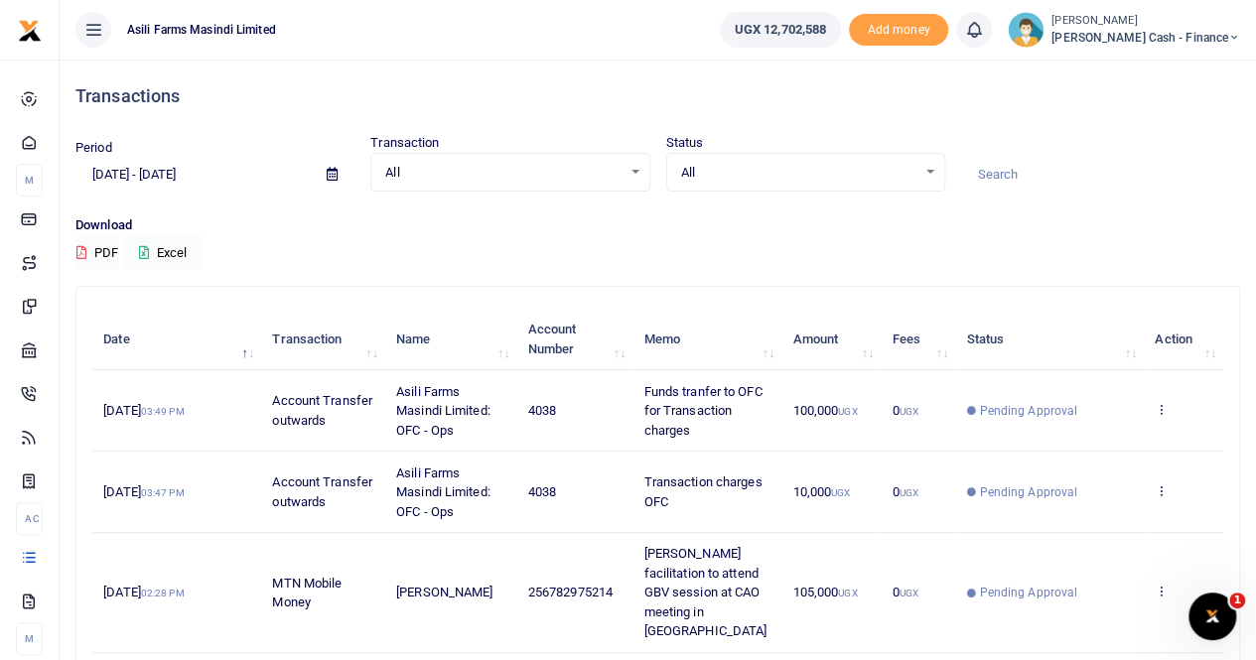
click at [334, 172] on icon at bounding box center [332, 174] width 11 height 13
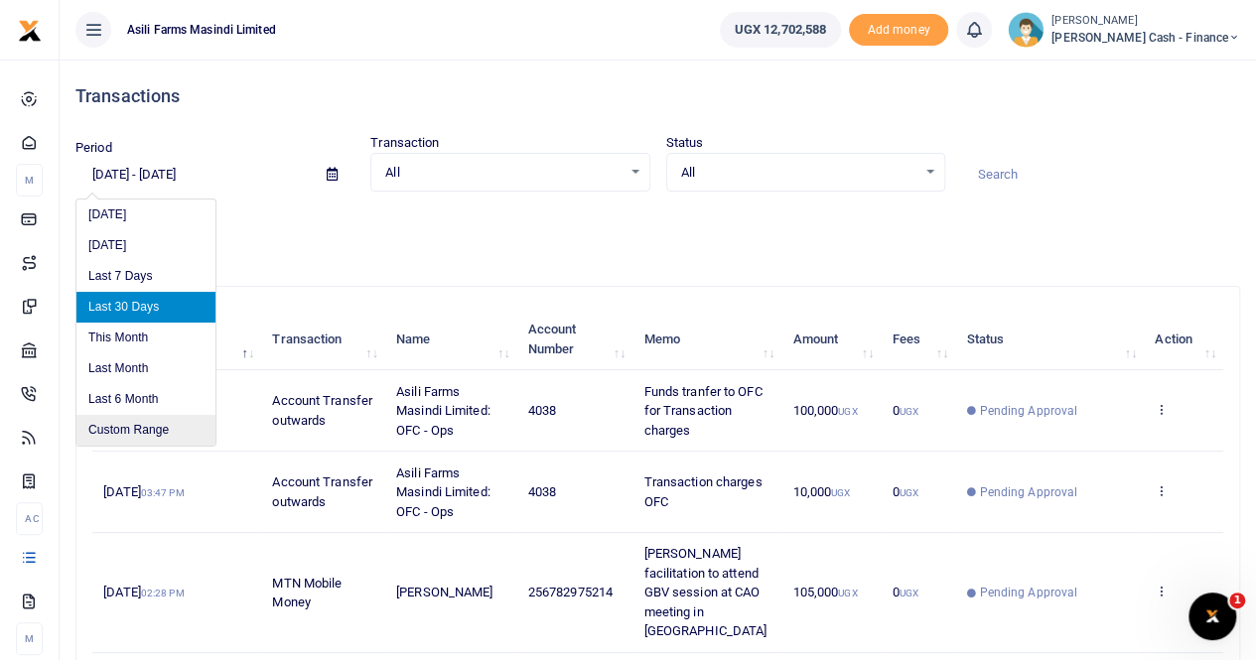
click at [151, 424] on li "Custom Range" at bounding box center [145, 430] width 139 height 31
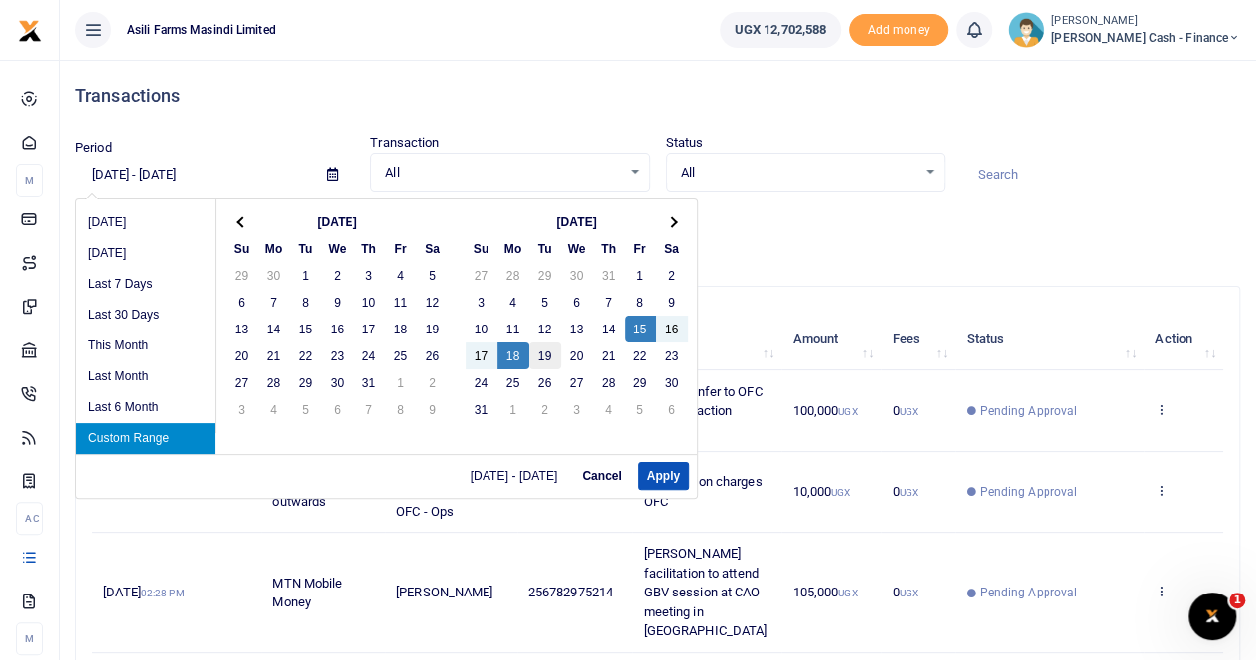
drag, startPoint x: 514, startPoint y: 354, endPoint x: 542, endPoint y: 358, distance: 28.1
click at [654, 470] on button "Apply" at bounding box center [663, 477] width 51 height 28
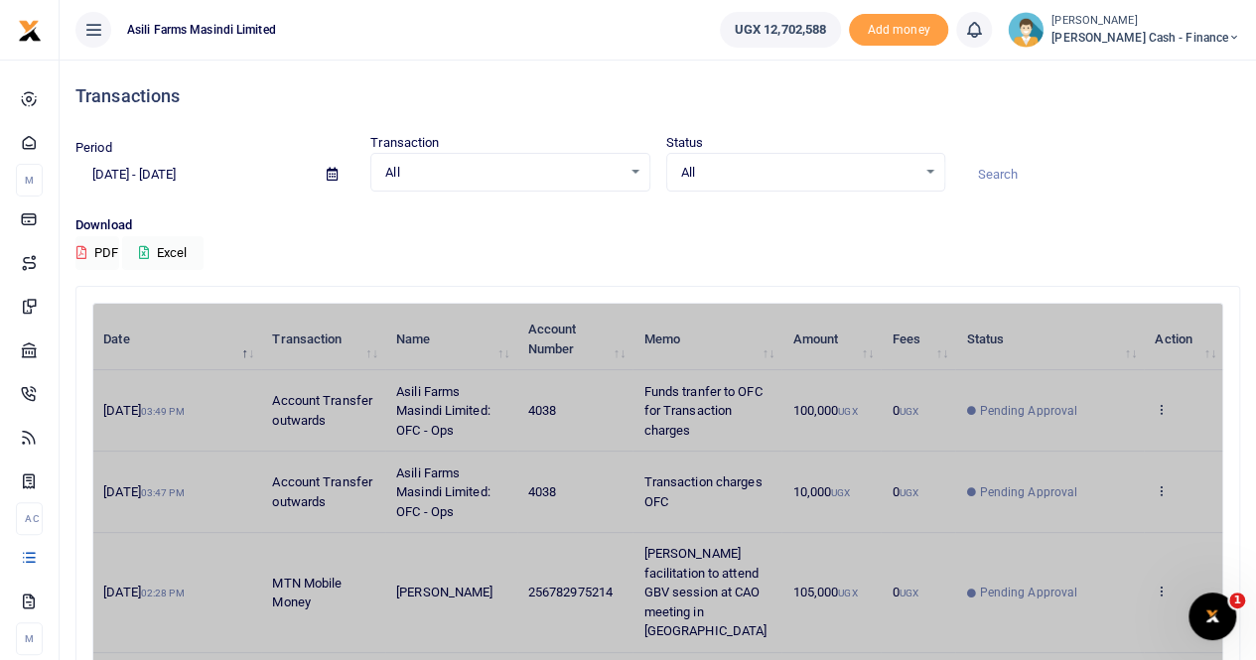
type input "08/15/2025 - 08/18/2025"
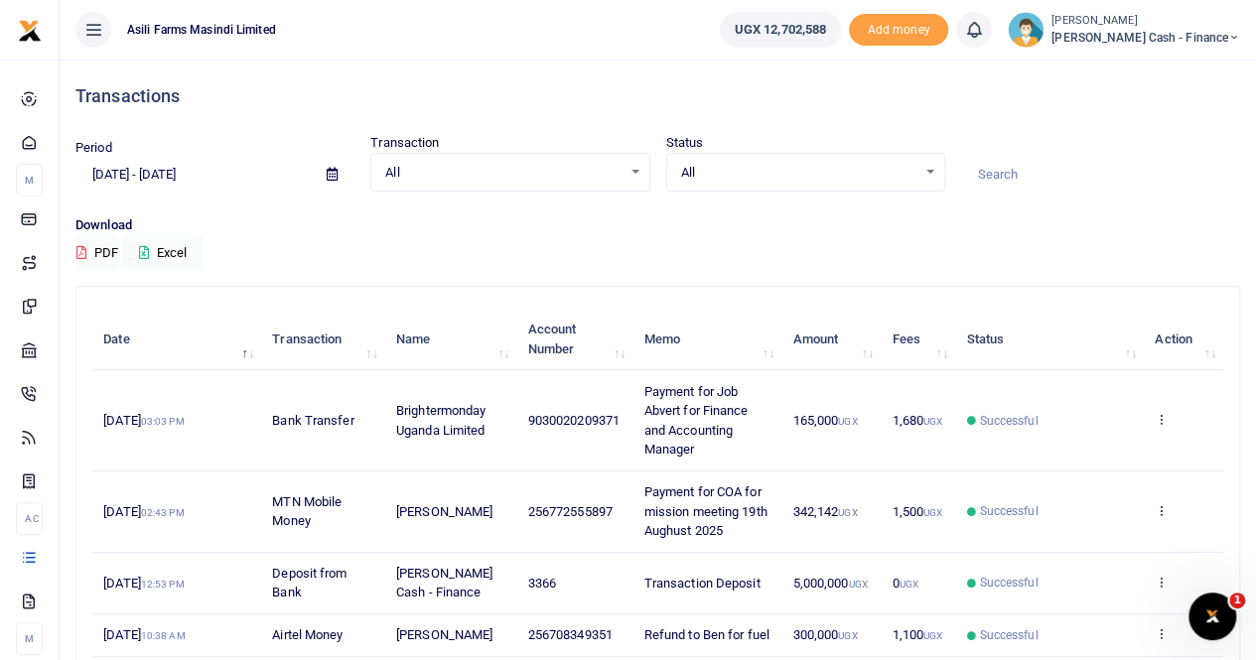
click at [1157, 33] on span "[PERSON_NAME] Cash - Finance" at bounding box center [1145, 38] width 189 height 18
click at [1143, 74] on link "Switch accounts" at bounding box center [1097, 73] width 157 height 28
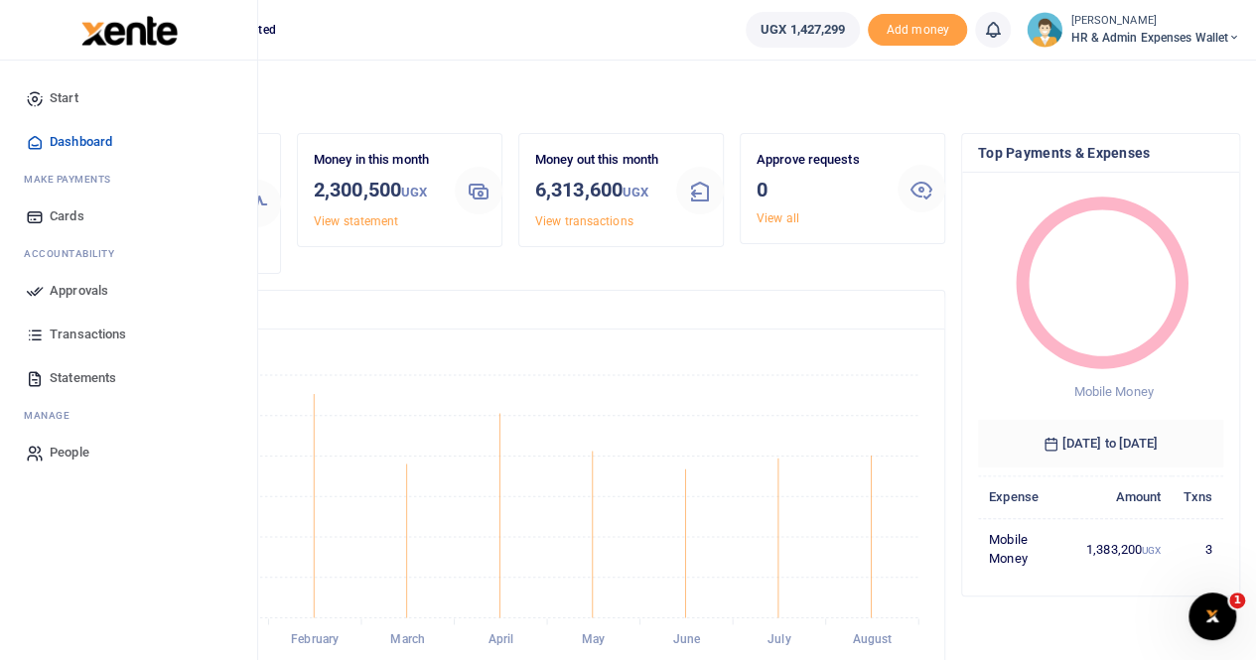
click at [87, 378] on span "Statements" at bounding box center [83, 378] width 67 height 20
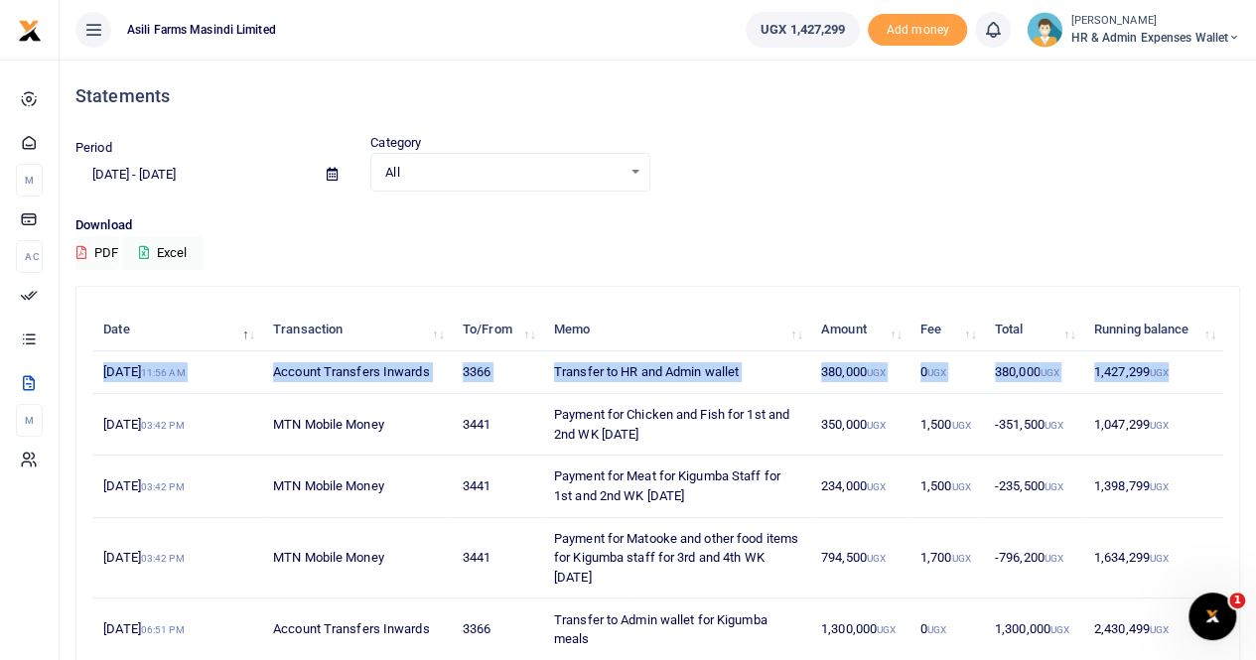
drag, startPoint x: 97, startPoint y: 366, endPoint x: 1190, endPoint y: 364, distance: 1092.8
click at [1190, 364] on tr "25th Aug 2025 11:56 AM Account Transfers Inwards 3366 Transfer to HR and Admin …" at bounding box center [657, 372] width 1131 height 43
copy tr "25th Aug 2025 11:56 AM Account Transfers Inwards 3366 Transfer to HR and Admin …"
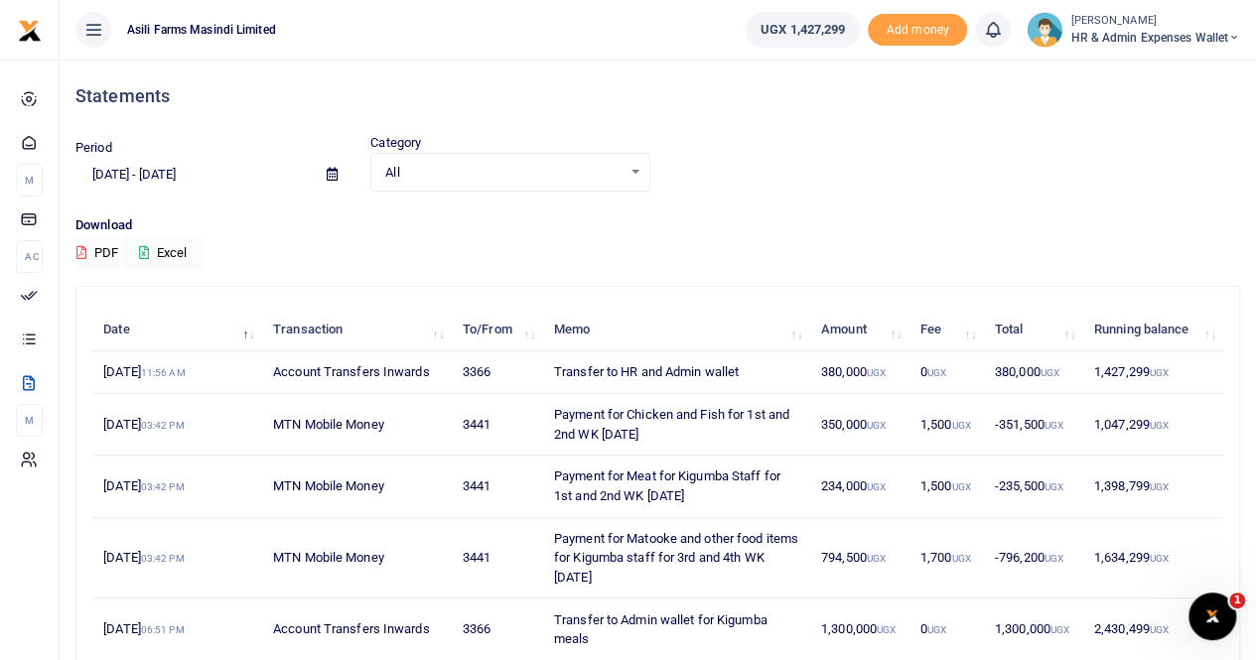
click at [715, 221] on p "Download" at bounding box center [657, 225] width 1164 height 21
click at [617, 162] on div "All Select an option..." at bounding box center [509, 173] width 277 height 22
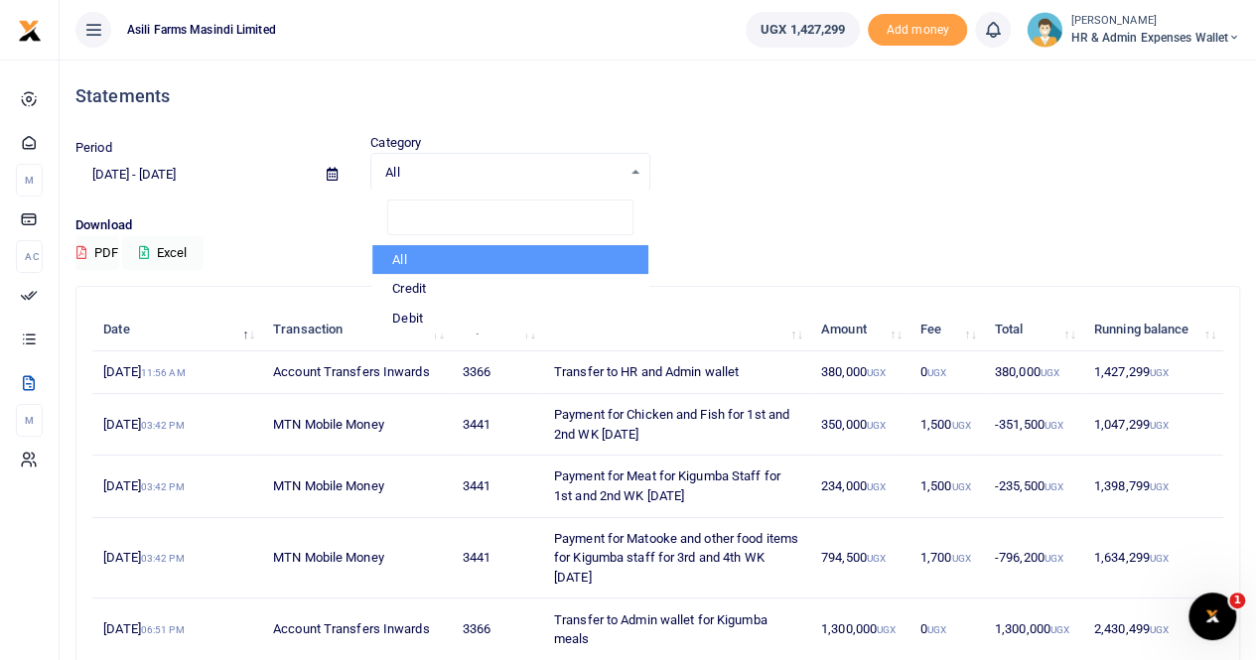
click at [752, 221] on p "Download" at bounding box center [657, 225] width 1164 height 21
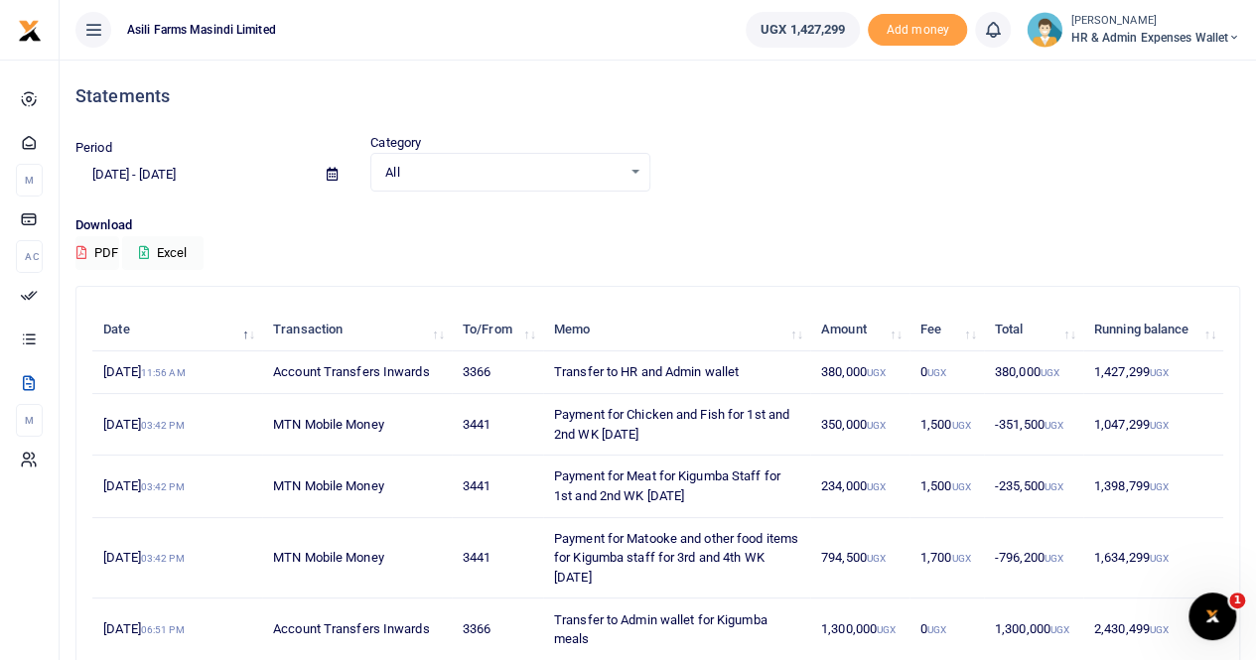
click at [1128, 35] on span "HR & Admin Expenses Wallet" at bounding box center [1155, 38] width 170 height 18
click at [1151, 72] on link "Switch accounts" at bounding box center [1162, 73] width 157 height 28
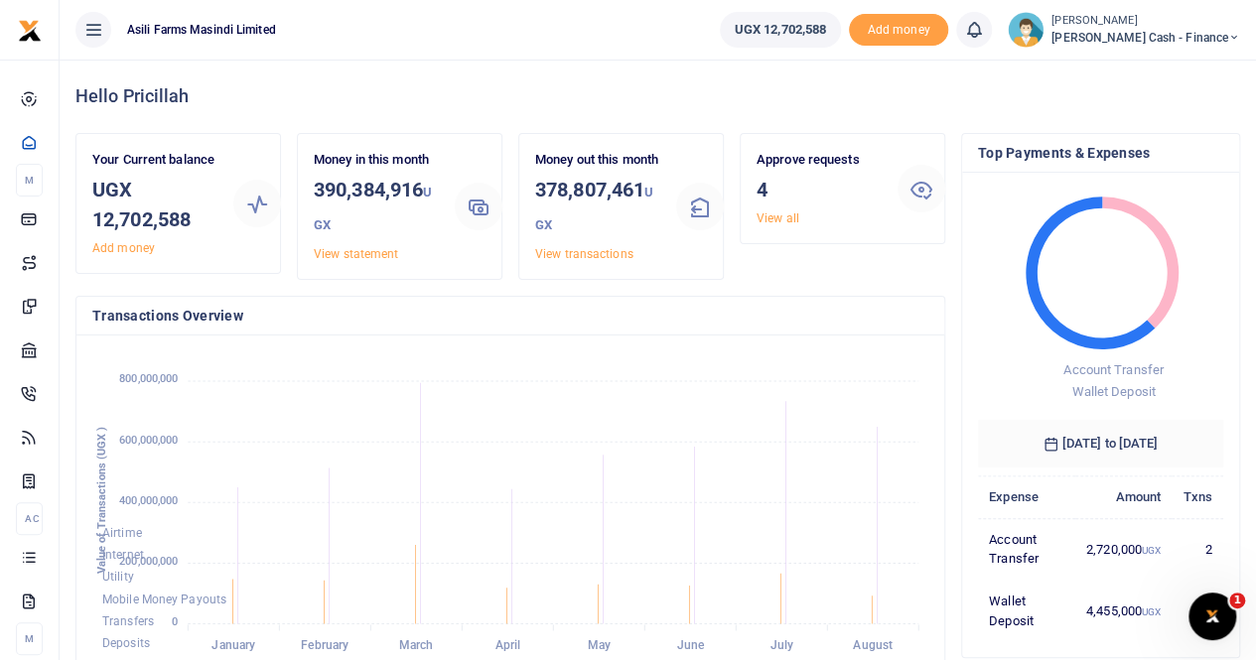
scroll to position [16, 16]
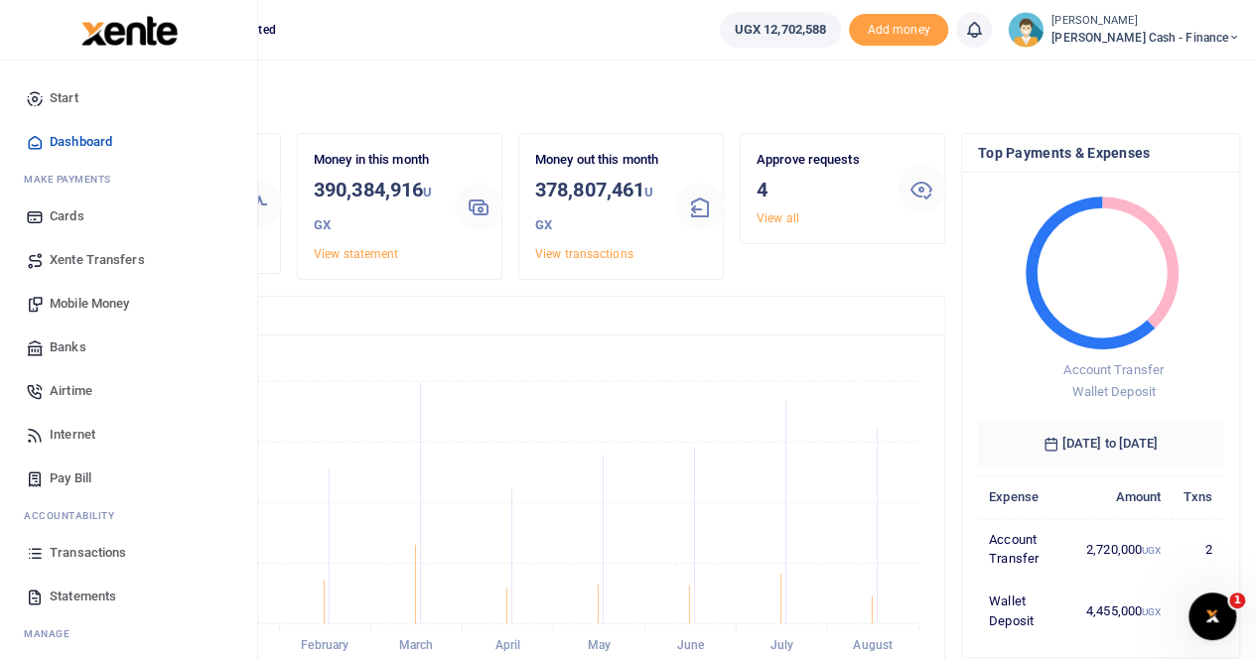
click at [94, 547] on span "Transactions" at bounding box center [88, 553] width 76 height 20
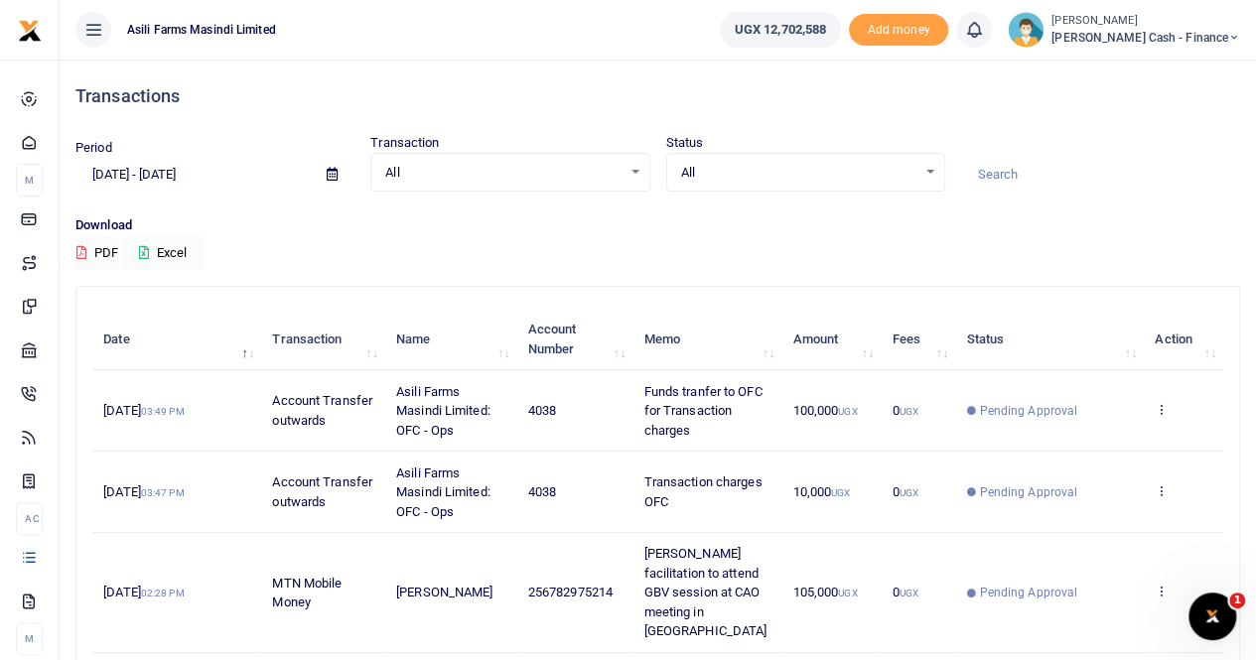
click at [337, 173] on icon at bounding box center [332, 174] width 11 height 13
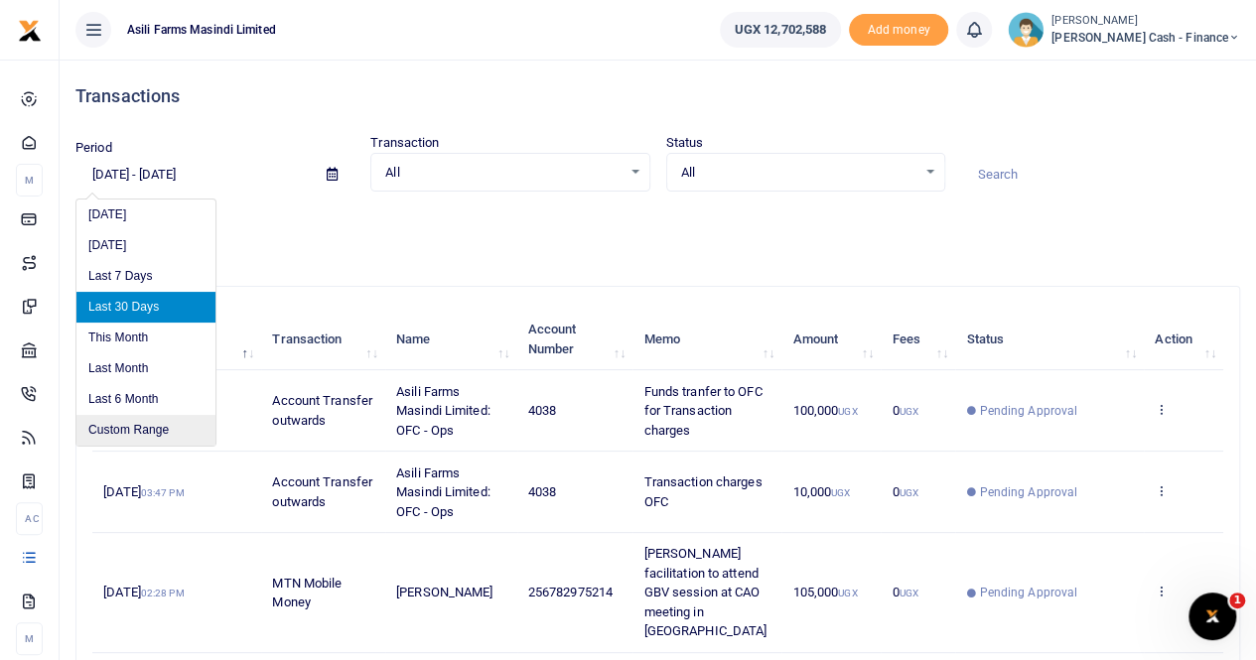
click at [126, 428] on li "Custom Range" at bounding box center [145, 430] width 139 height 31
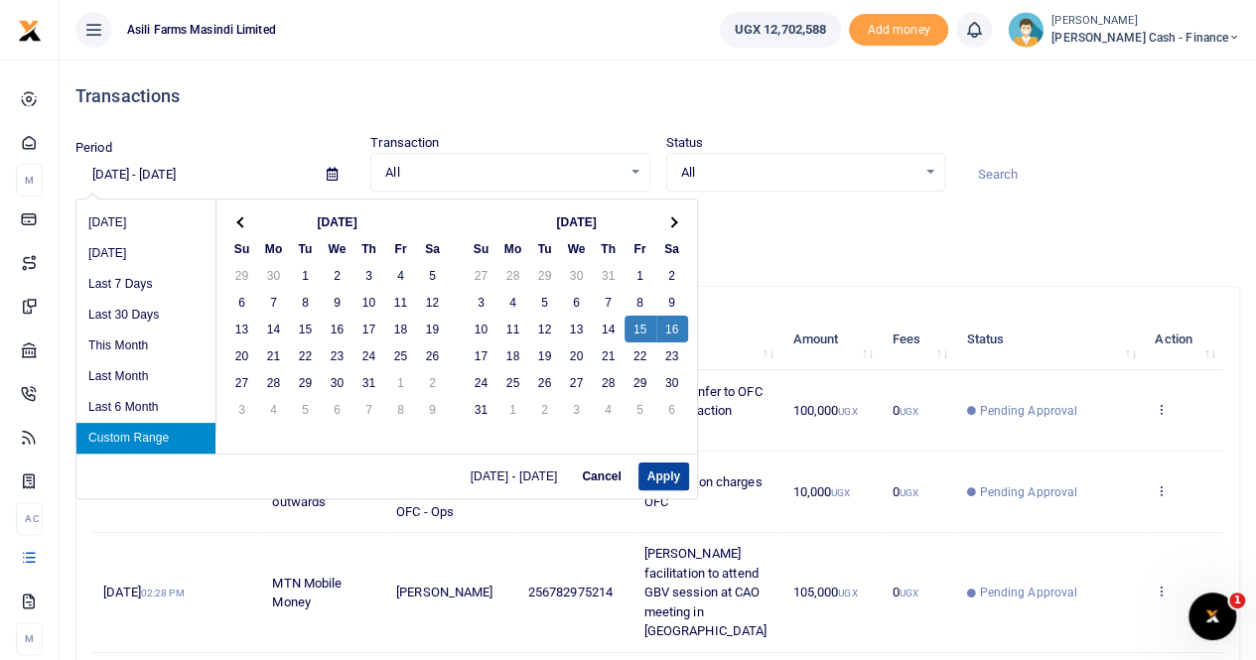
click at [654, 477] on button "Apply" at bounding box center [663, 477] width 51 height 28
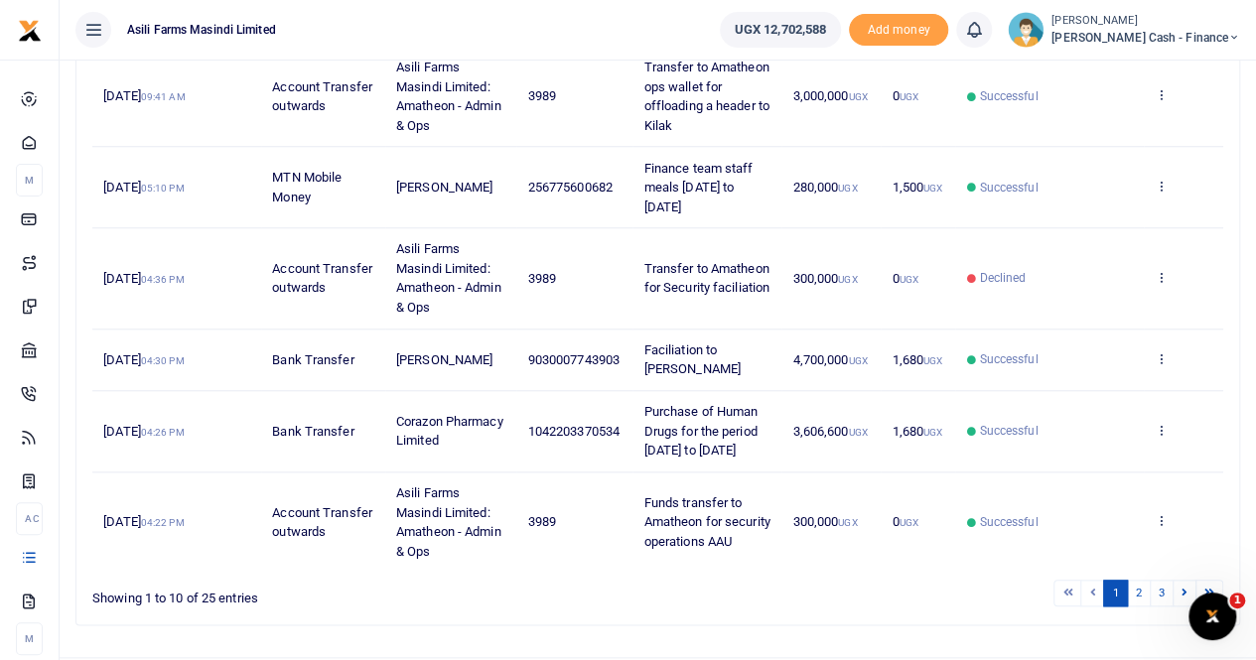
scroll to position [866, 0]
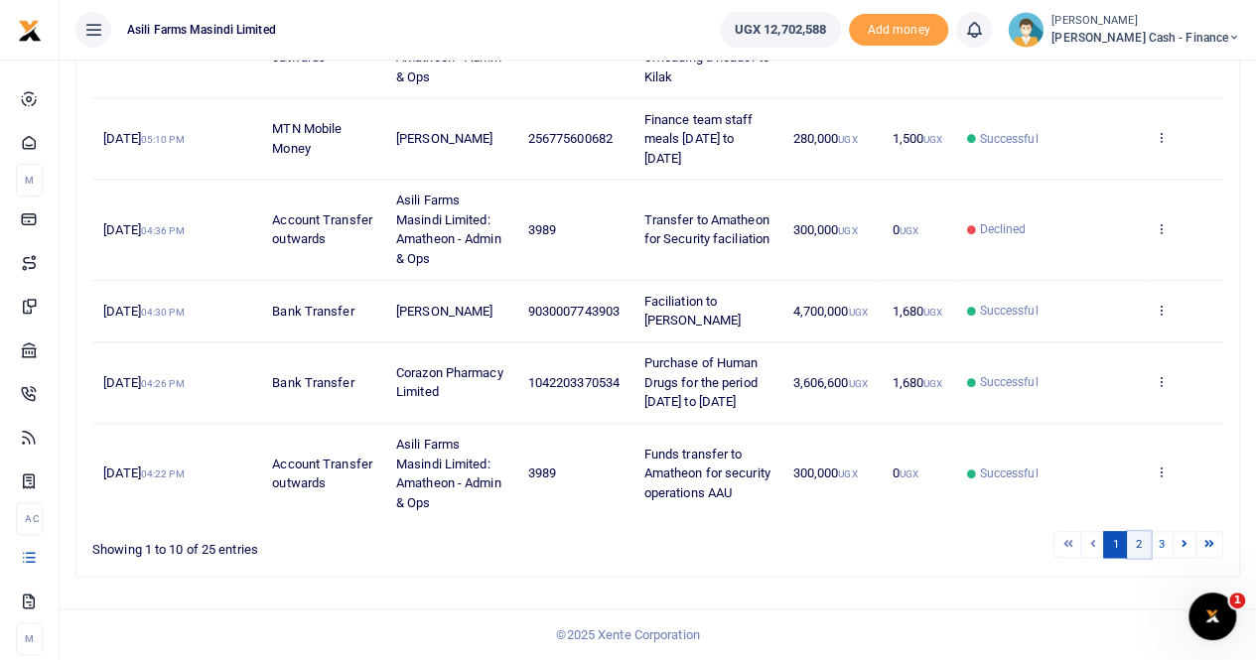
click at [1138, 547] on link "2" at bounding box center [1139, 544] width 24 height 27
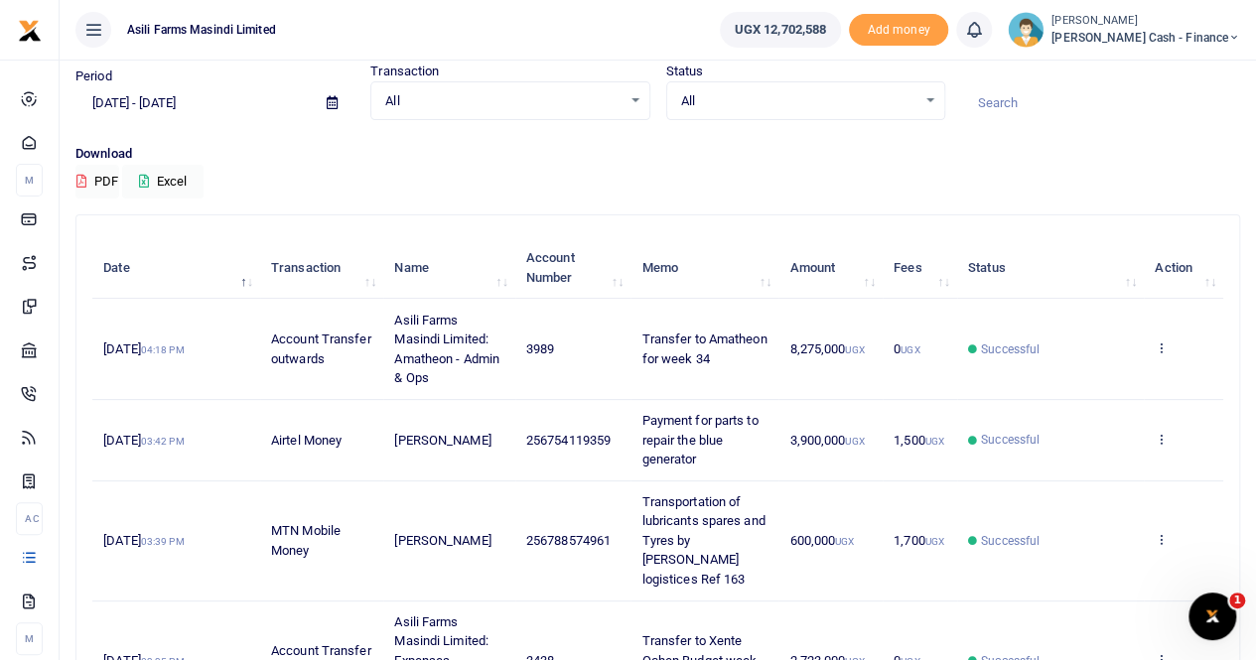
scroll to position [0, 0]
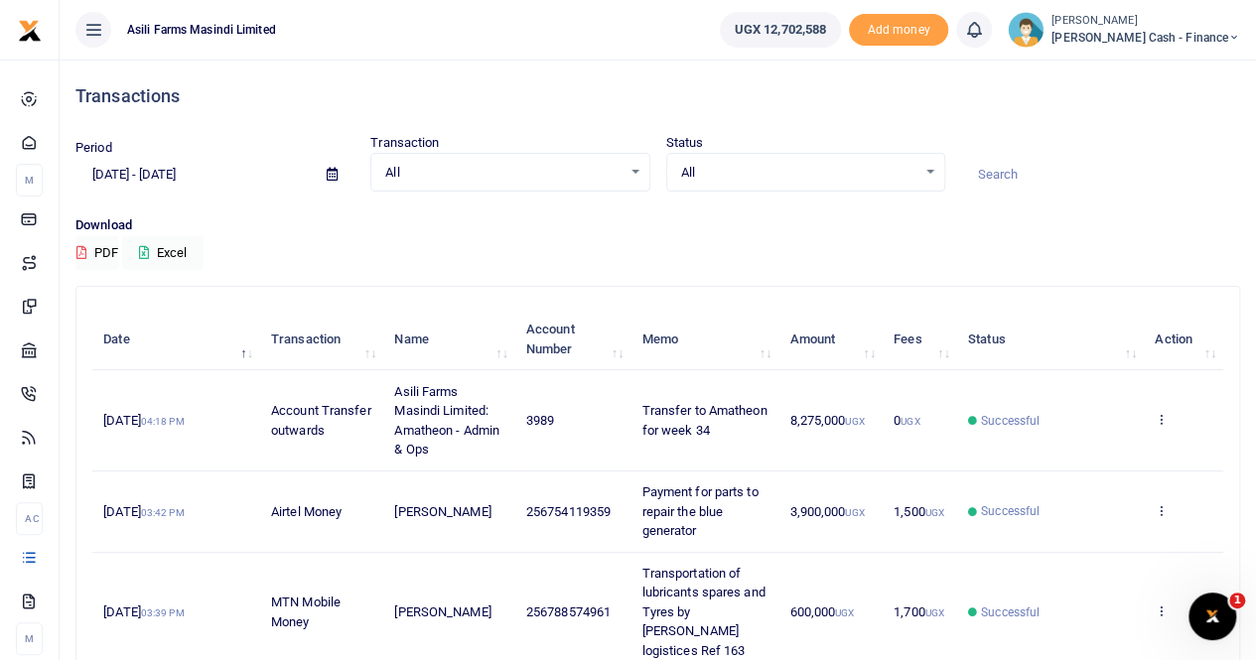
click at [331, 174] on icon at bounding box center [332, 174] width 11 height 13
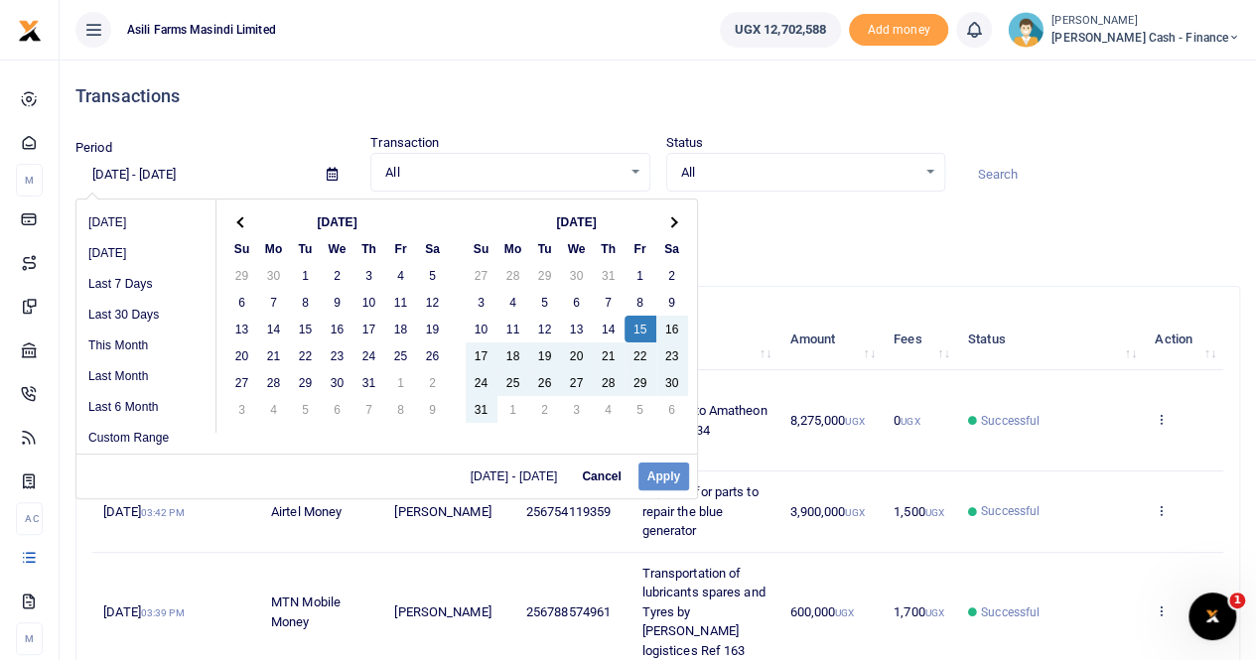
click at [655, 473] on div "[DATE] - [DATE] Cancel Apply" at bounding box center [386, 476] width 620 height 45
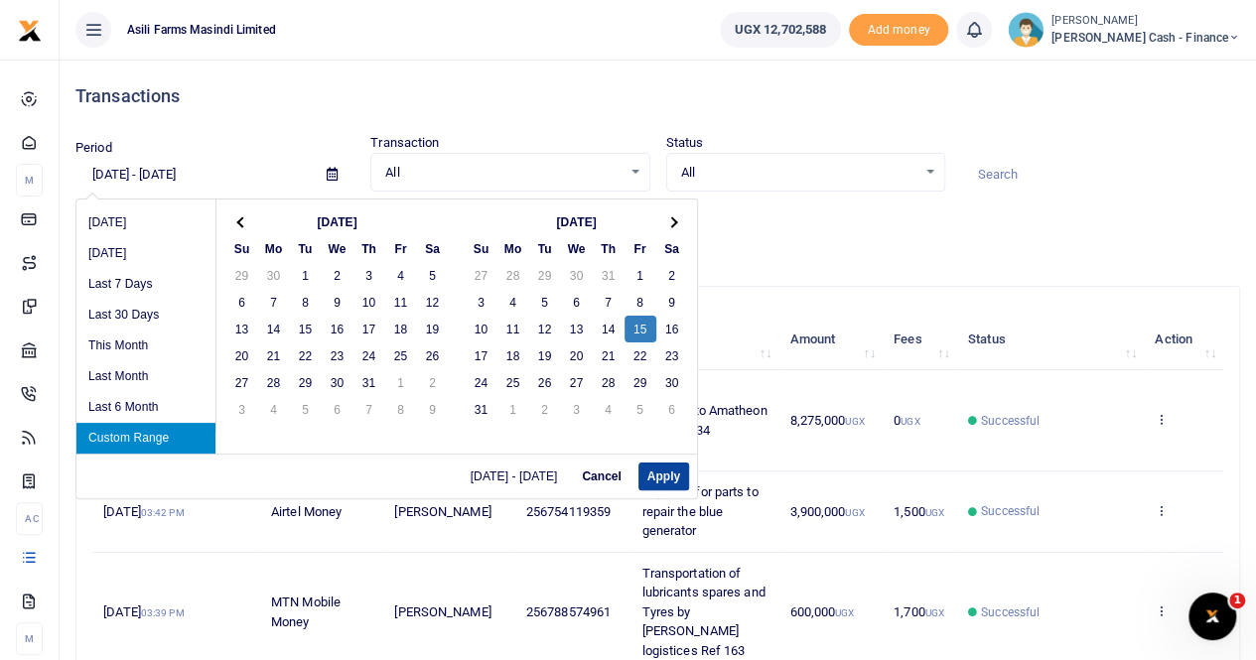
click at [668, 471] on button "Apply" at bounding box center [663, 477] width 51 height 28
type input "[DATE] - [DATE]"
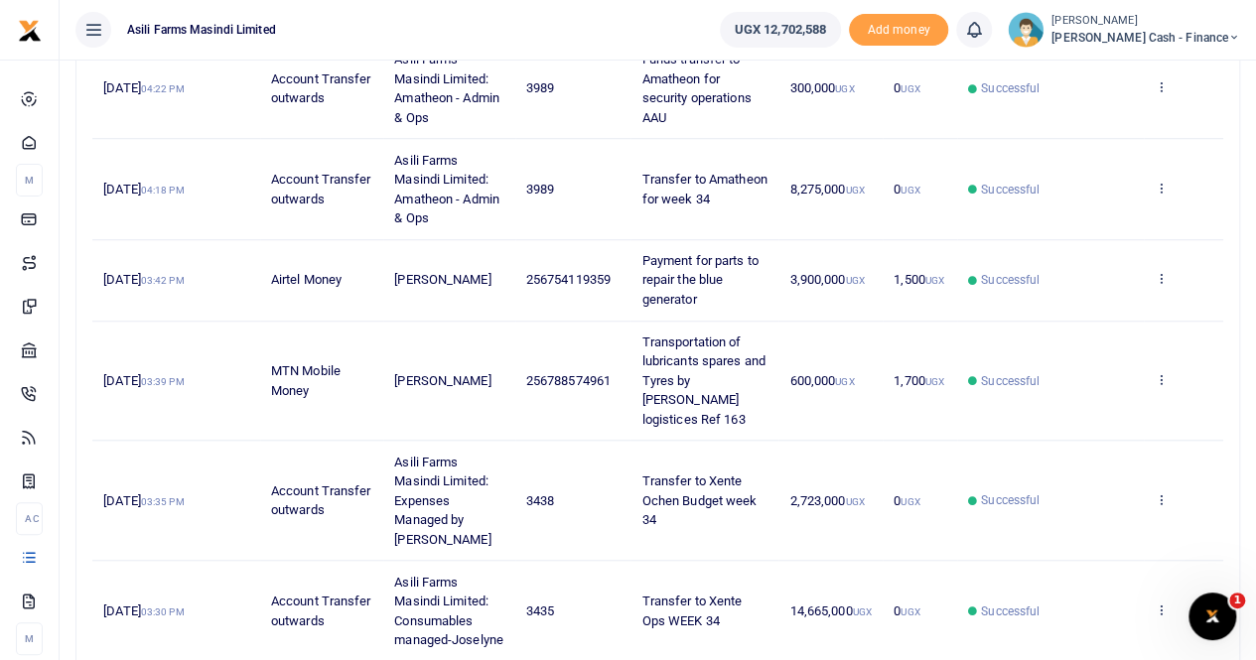
scroll to position [828, 0]
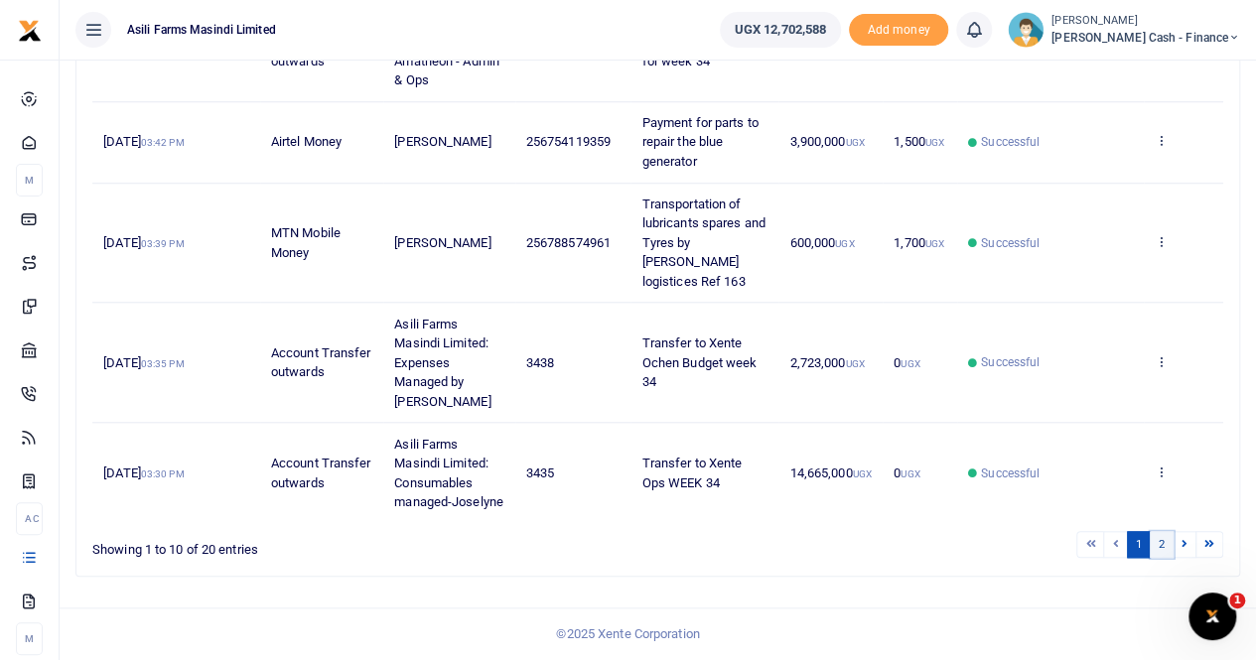
click at [1165, 547] on link "2" at bounding box center [1161, 544] width 24 height 27
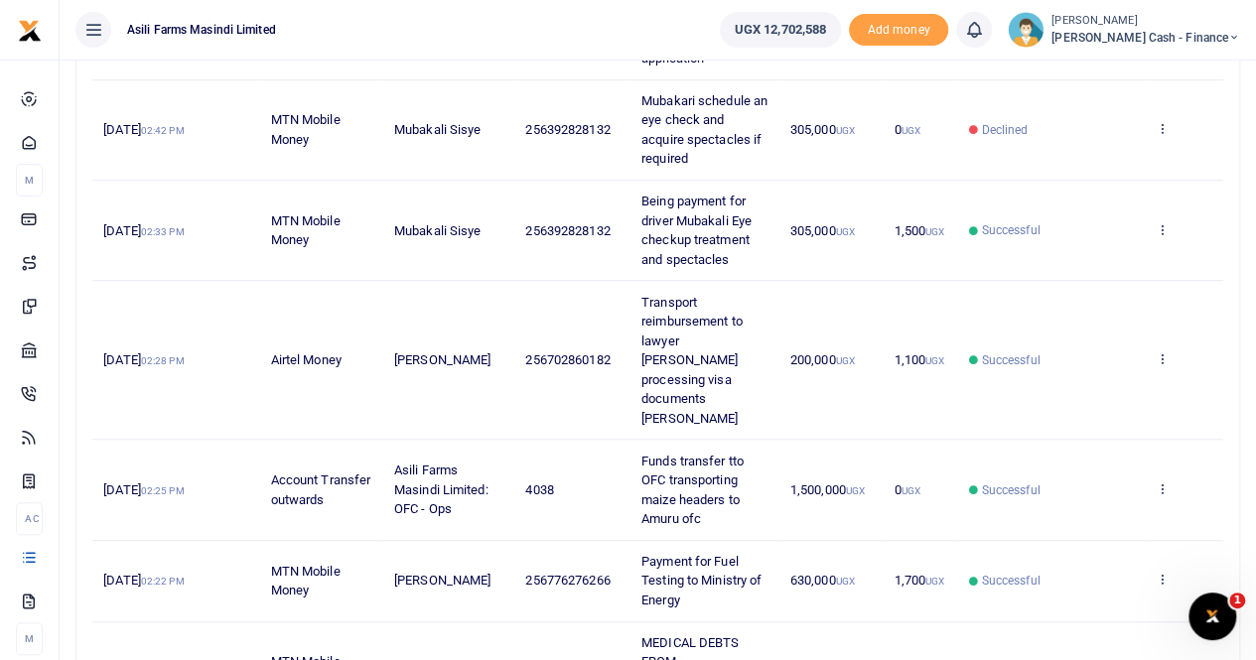
scroll to position [571, 0]
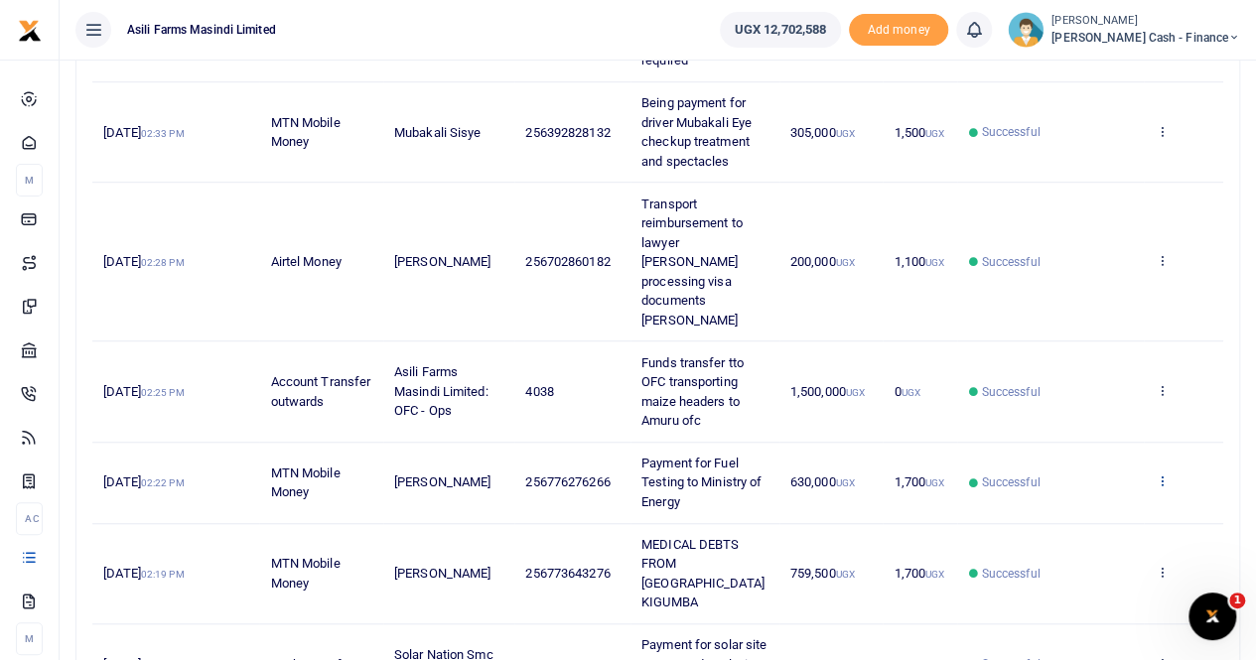
click at [1160, 473] on icon at bounding box center [1160, 480] width 13 height 14
click at [1063, 479] on link "View details" at bounding box center [1088, 475] width 157 height 28
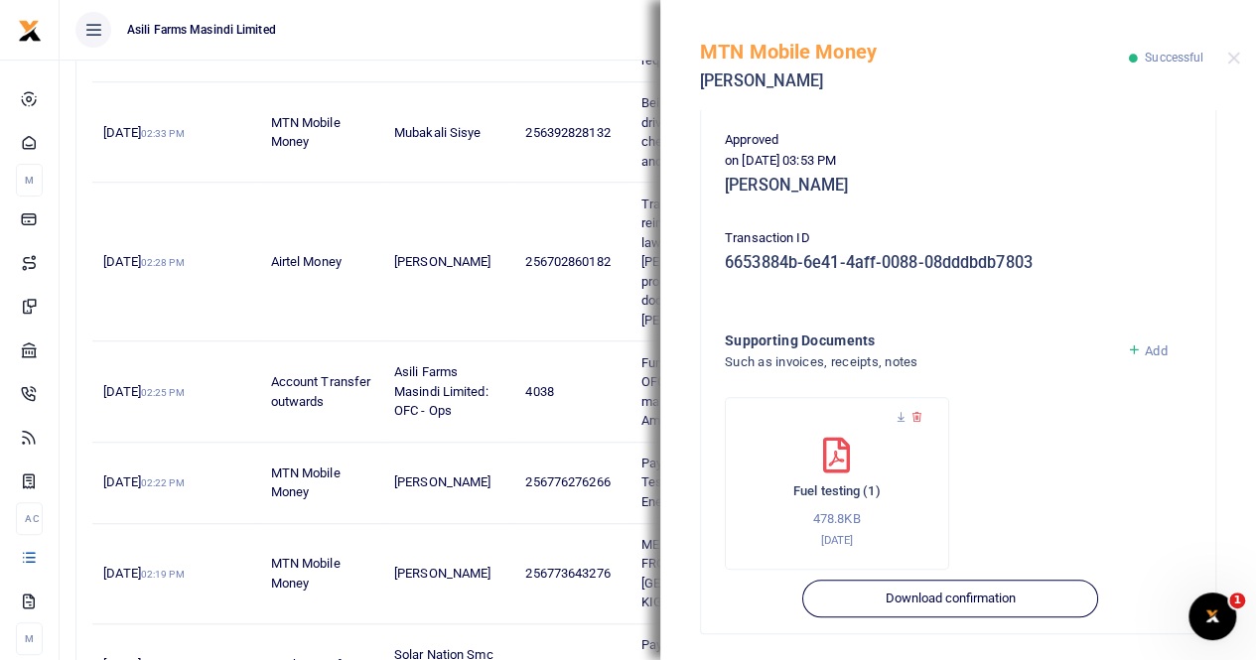
scroll to position [478, 0]
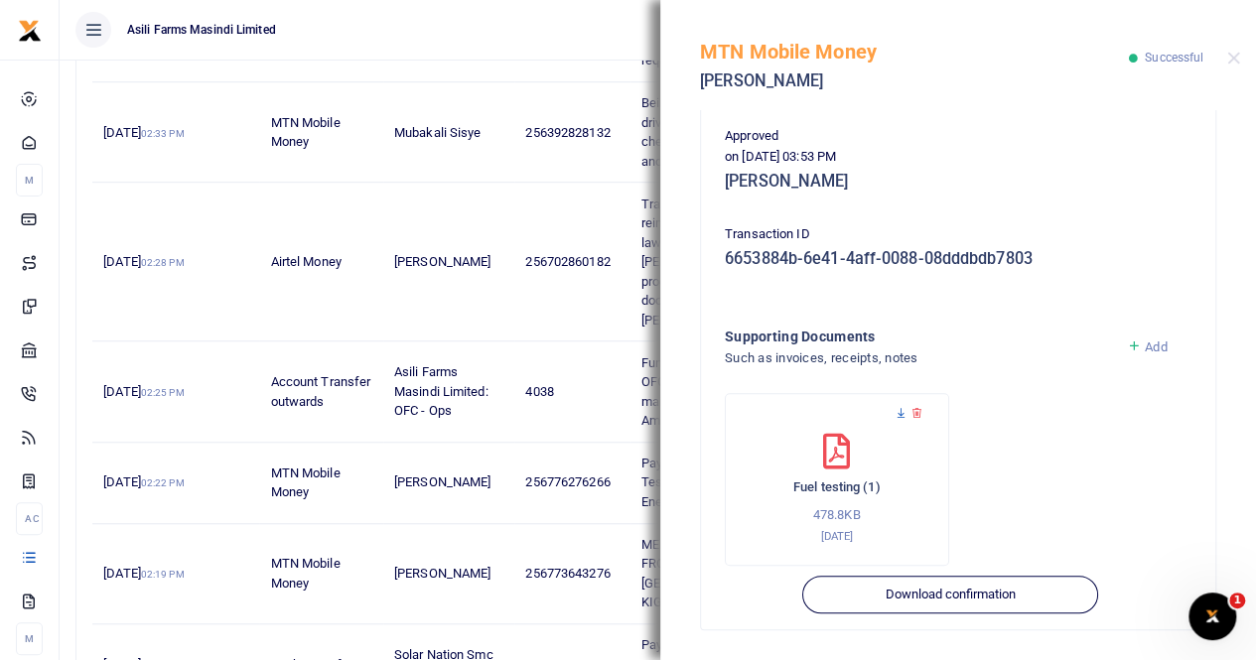
click at [901, 412] on icon at bounding box center [900, 413] width 13 height 13
